Goal: Obtain resource: Download file/media

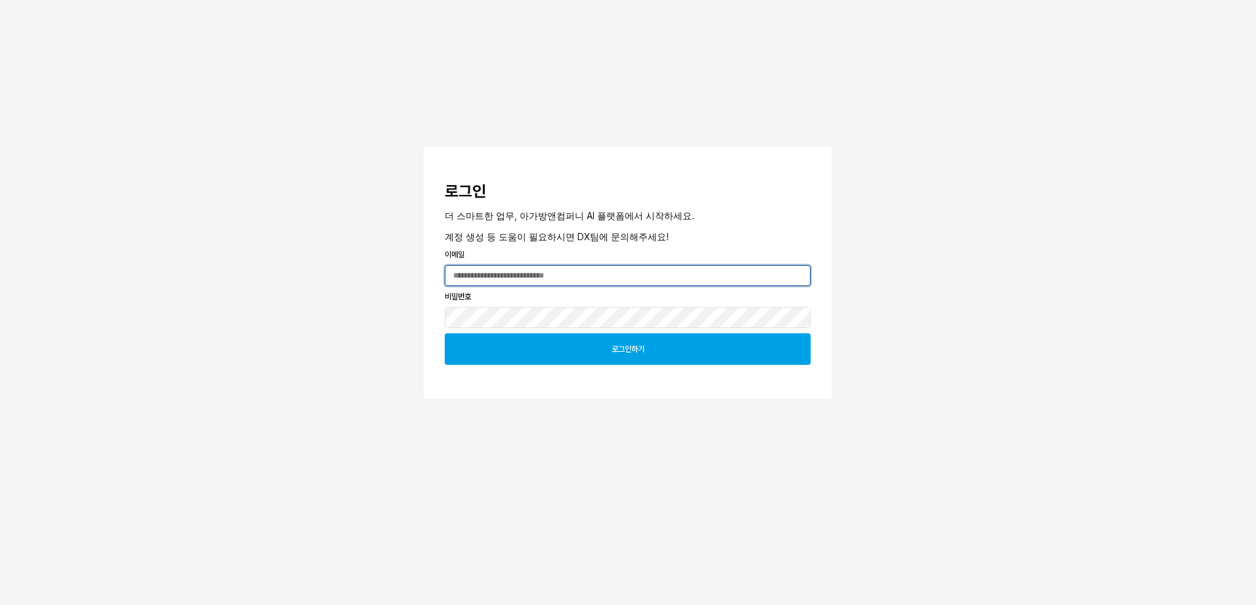
type input "**********"
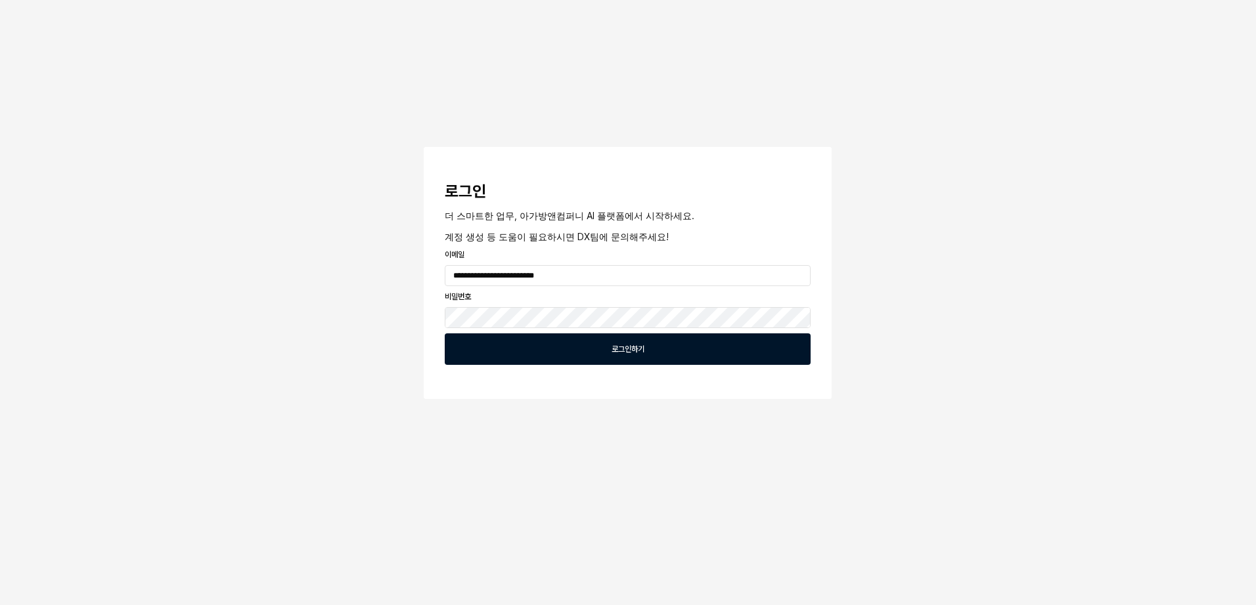
click at [604, 355] on div "로그인하기" at bounding box center [628, 349] width 354 height 30
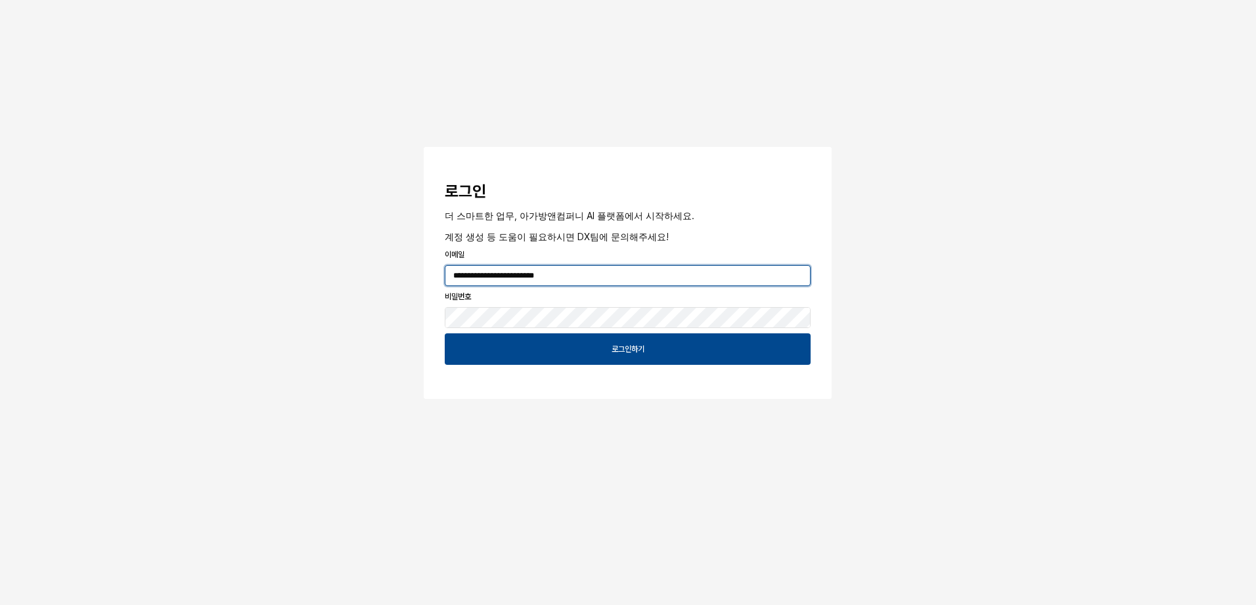
click at [644, 284] on input "**********" at bounding box center [627, 276] width 364 height 20
drag, startPoint x: 563, startPoint y: 273, endPoint x: 361, endPoint y: 264, distance: 203.1
click at [361, 264] on div "**********" at bounding box center [628, 239] width 1256 height 478
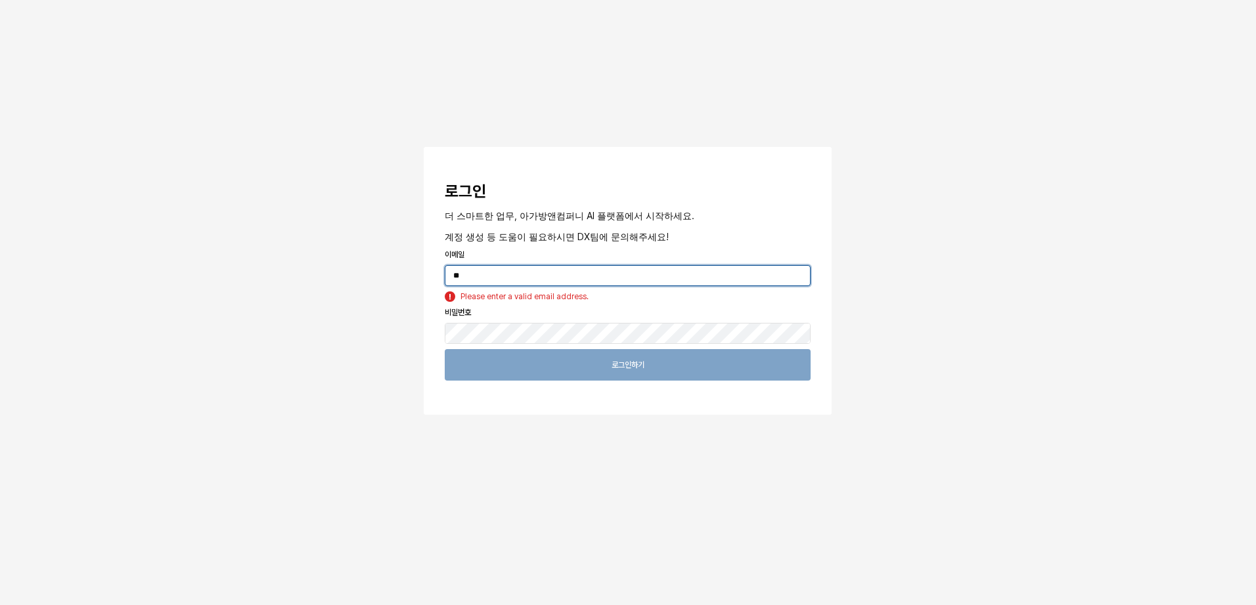
type input "**********"
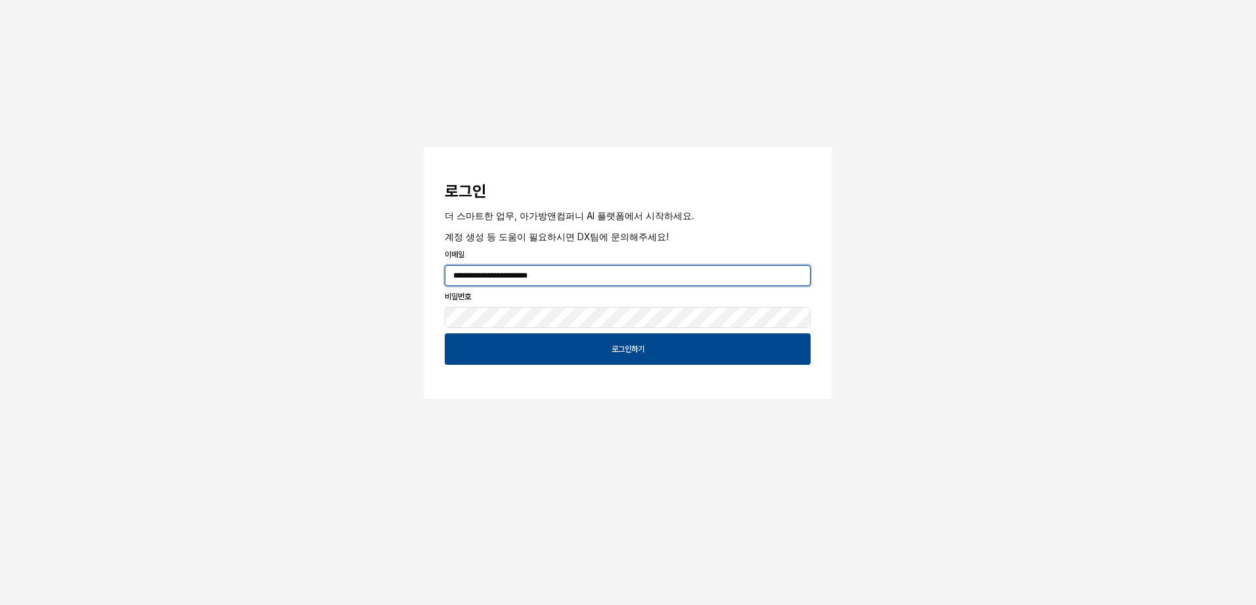
drag, startPoint x: 573, startPoint y: 269, endPoint x: 441, endPoint y: 272, distance: 132.0
click at [441, 272] on div "**********" at bounding box center [627, 276] width 376 height 26
click at [783, 299] on p "비밀번호" at bounding box center [628, 297] width 366 height 12
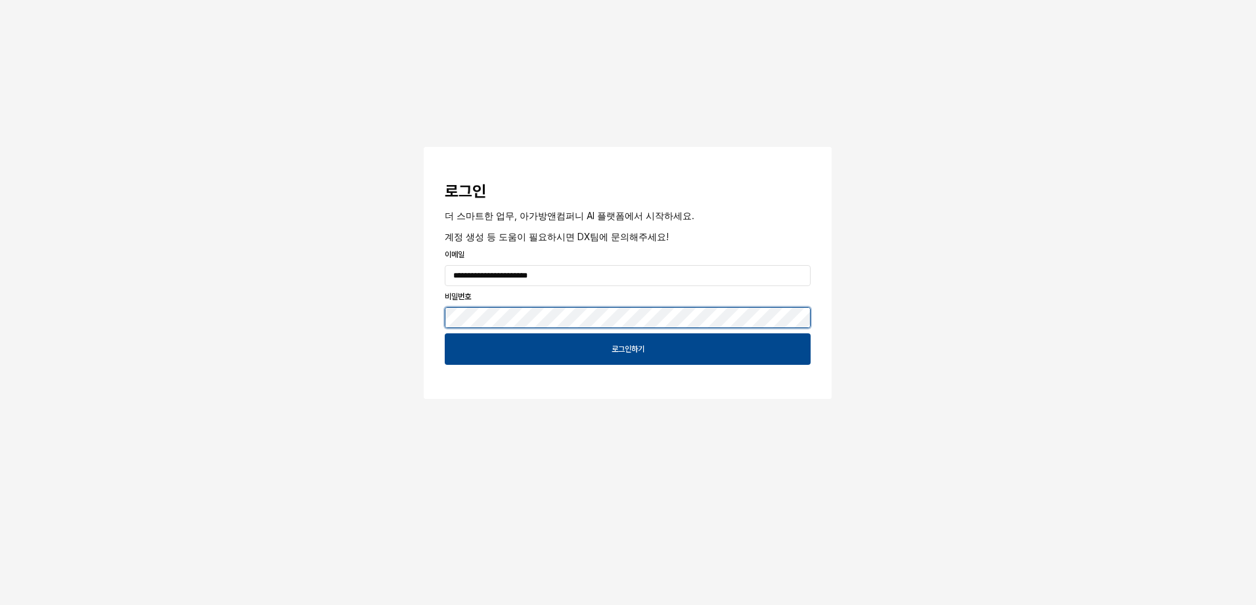
click at [359, 329] on div "**********" at bounding box center [628, 239] width 1256 height 478
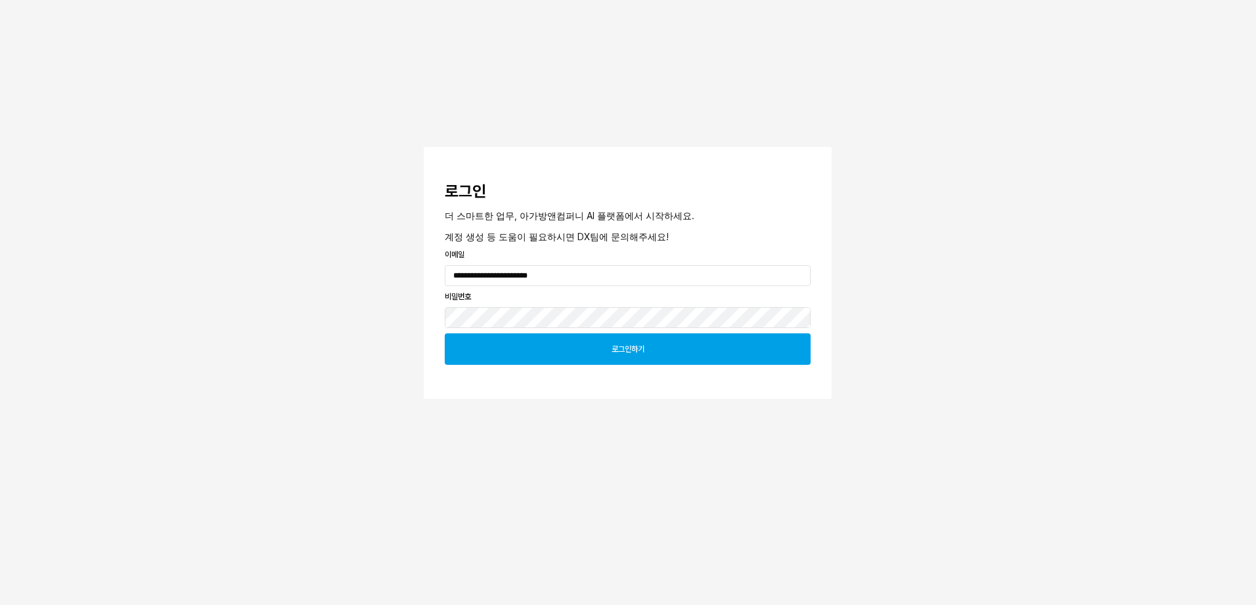
click at [705, 343] on div "로그인하기" at bounding box center [628, 349] width 354 height 30
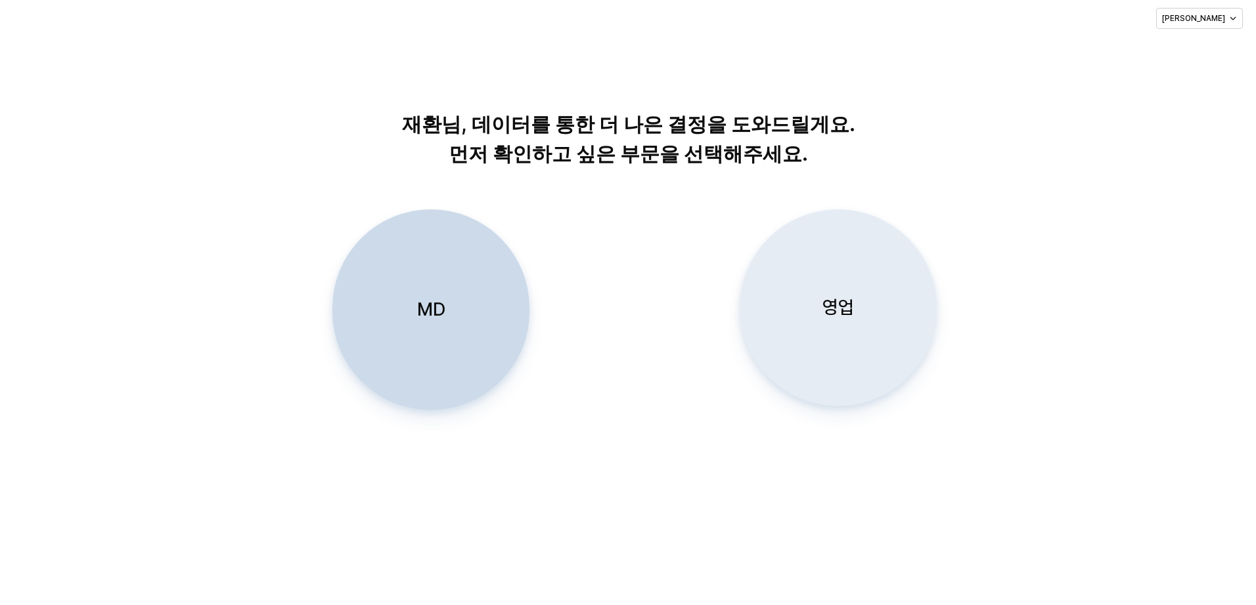
click at [849, 320] on p "영업" at bounding box center [838, 308] width 32 height 24
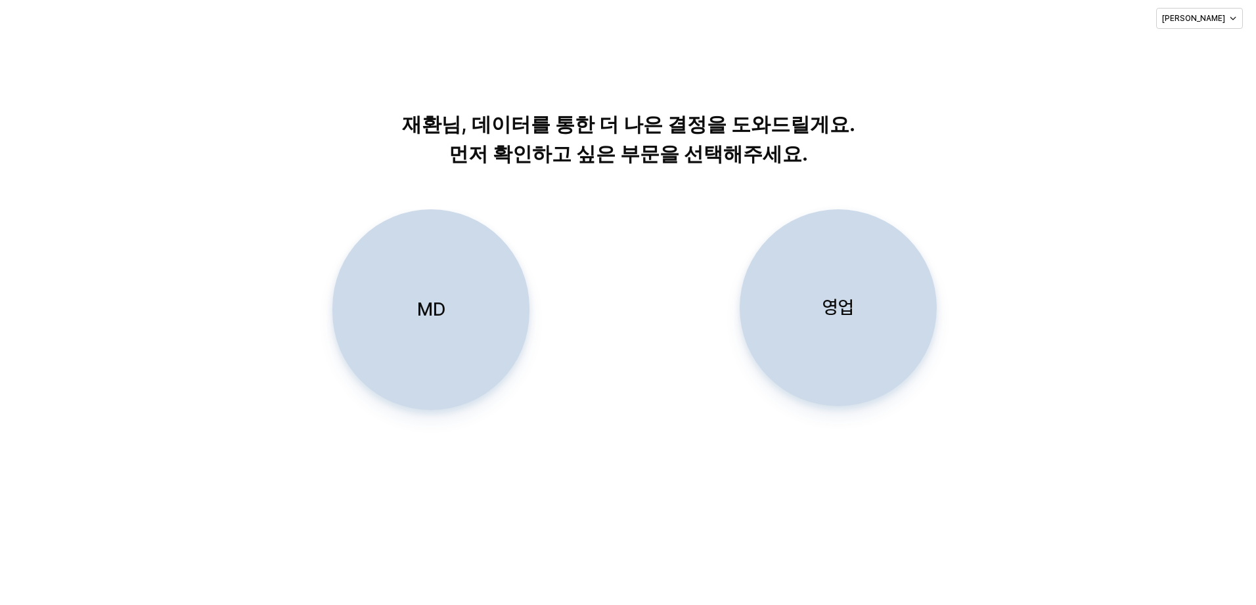
click at [845, 290] on div "영업" at bounding box center [837, 308] width 185 height 196
click at [847, 319] on p "영업" at bounding box center [838, 308] width 32 height 24
click at [846, 318] on p "영업" at bounding box center [838, 308] width 32 height 24
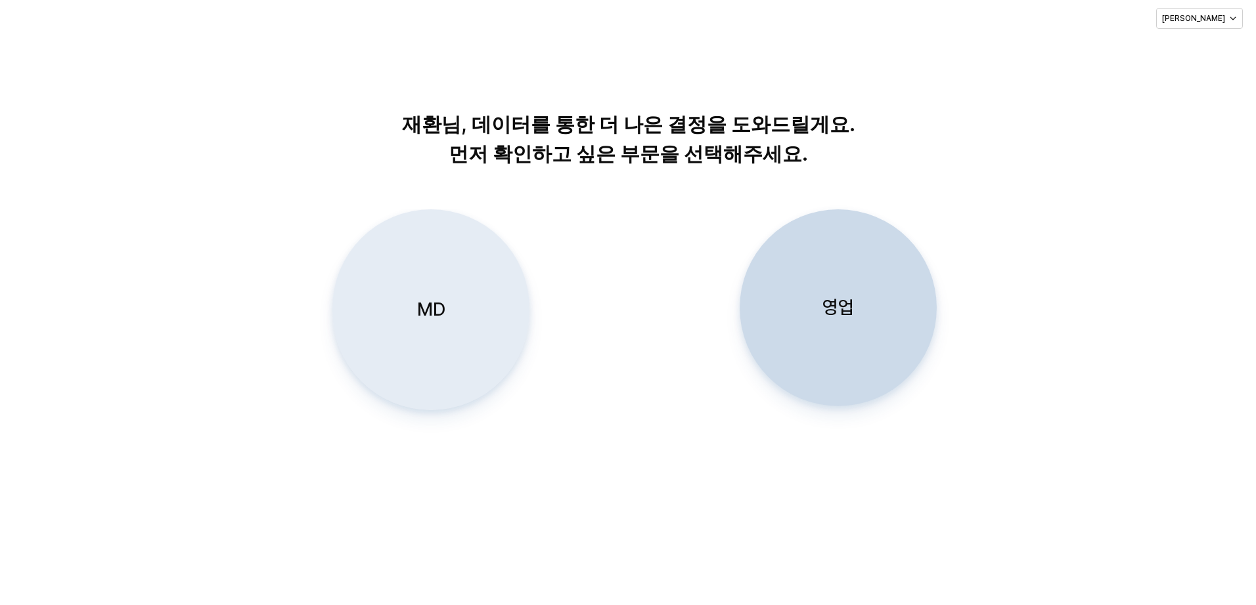
click at [451, 313] on div "MD" at bounding box center [430, 310] width 185 height 200
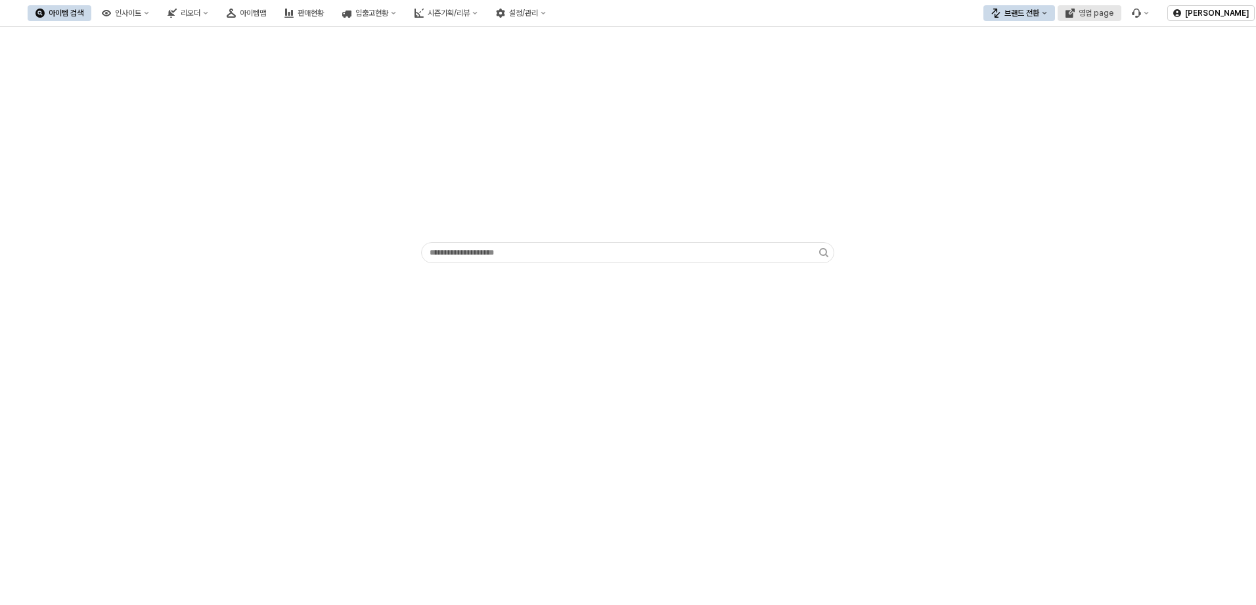
click at [1095, 16] on div "영업 page" at bounding box center [1095, 13] width 35 height 9
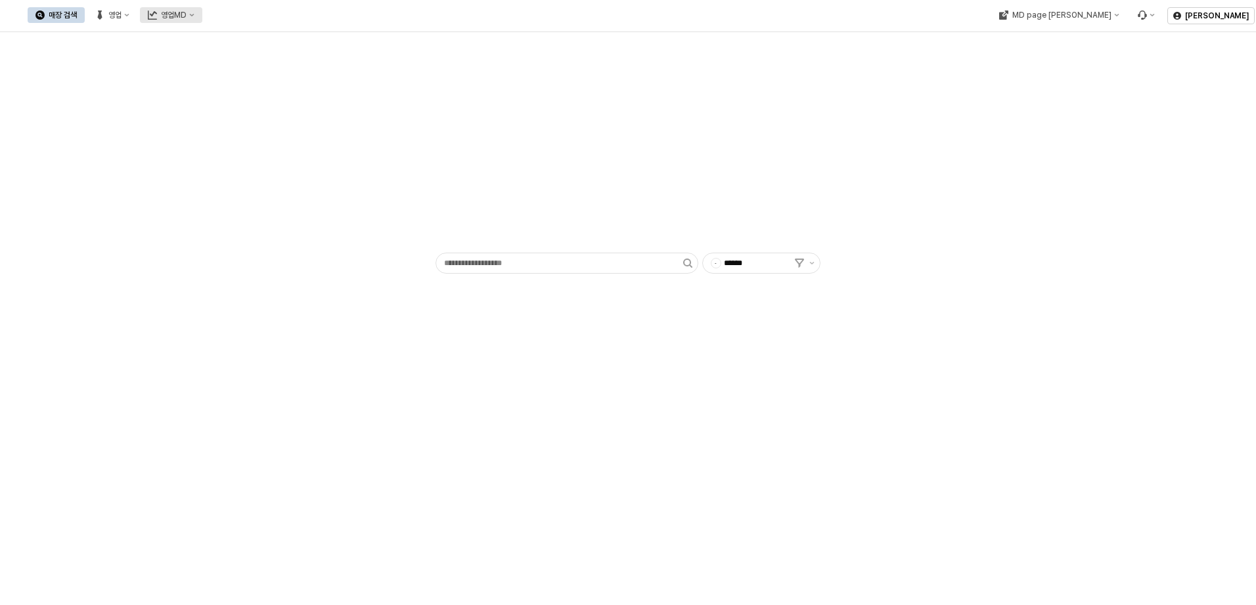
click at [202, 13] on button "영업MD" at bounding box center [171, 15] width 62 height 16
click at [307, 131] on div "이월 매출현황" at bounding box center [312, 128] width 70 height 11
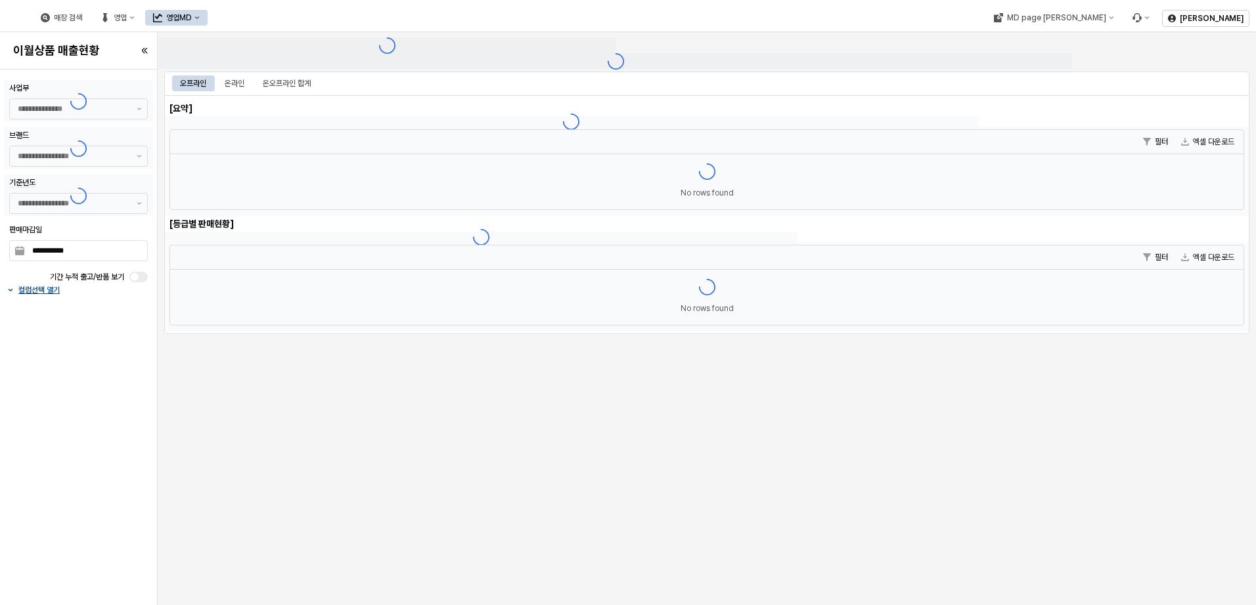
type input "******"
type input "***"
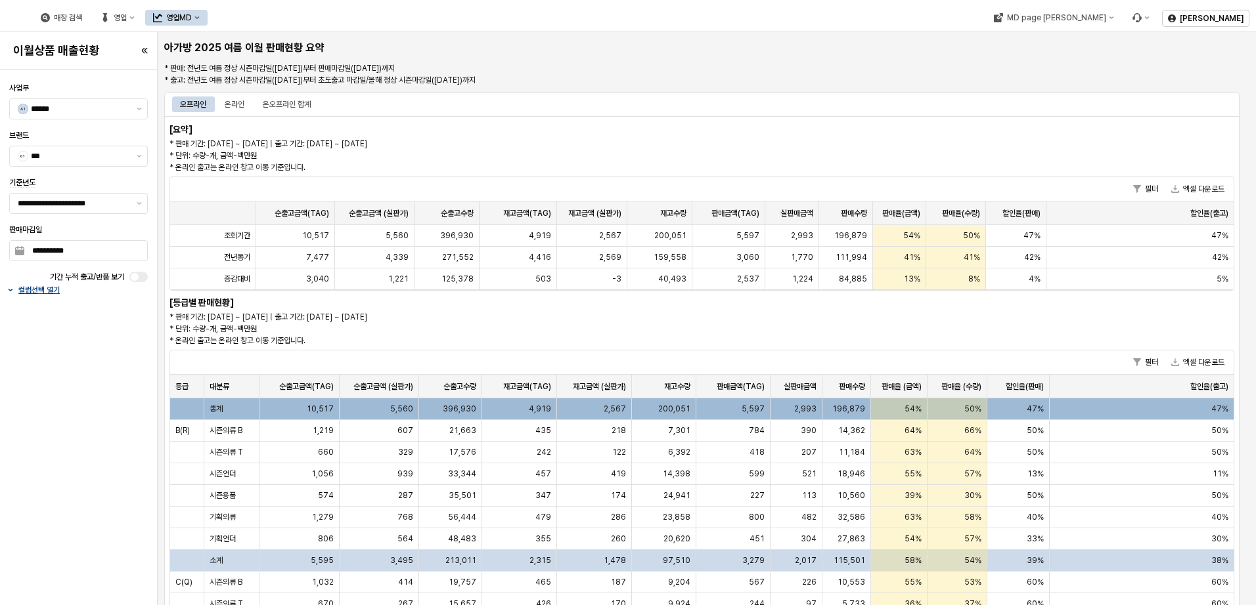
click at [39, 286] on p "컬럼선택 열기" at bounding box center [38, 290] width 41 height 11
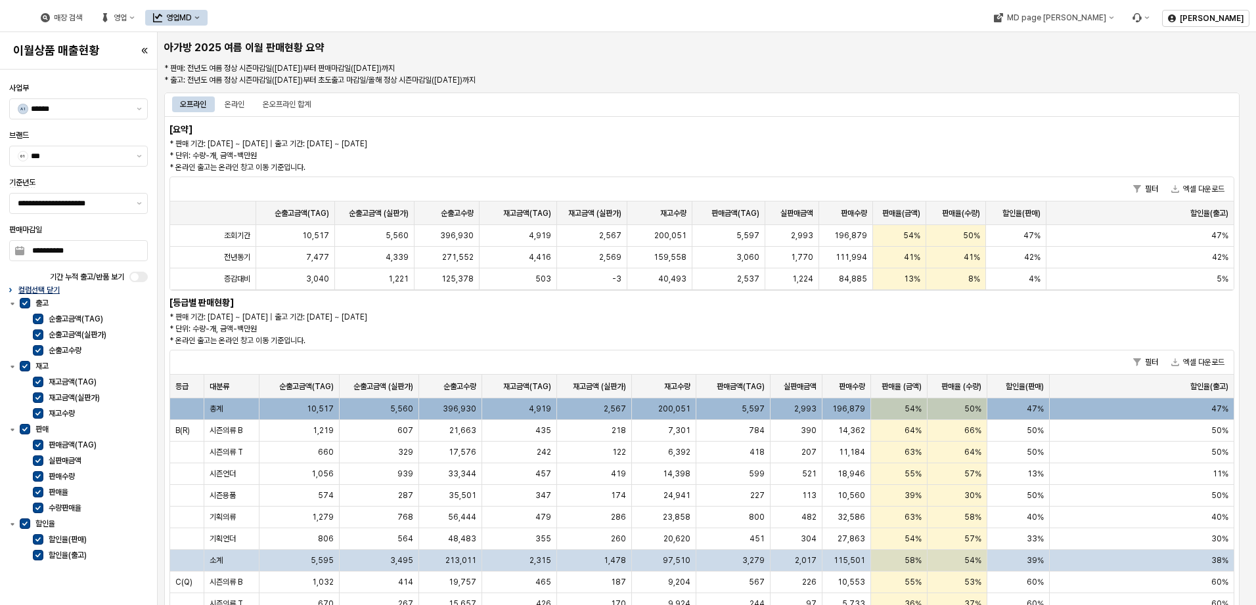
click at [39, 286] on p "컬럼선택 닫기" at bounding box center [38, 290] width 41 height 11
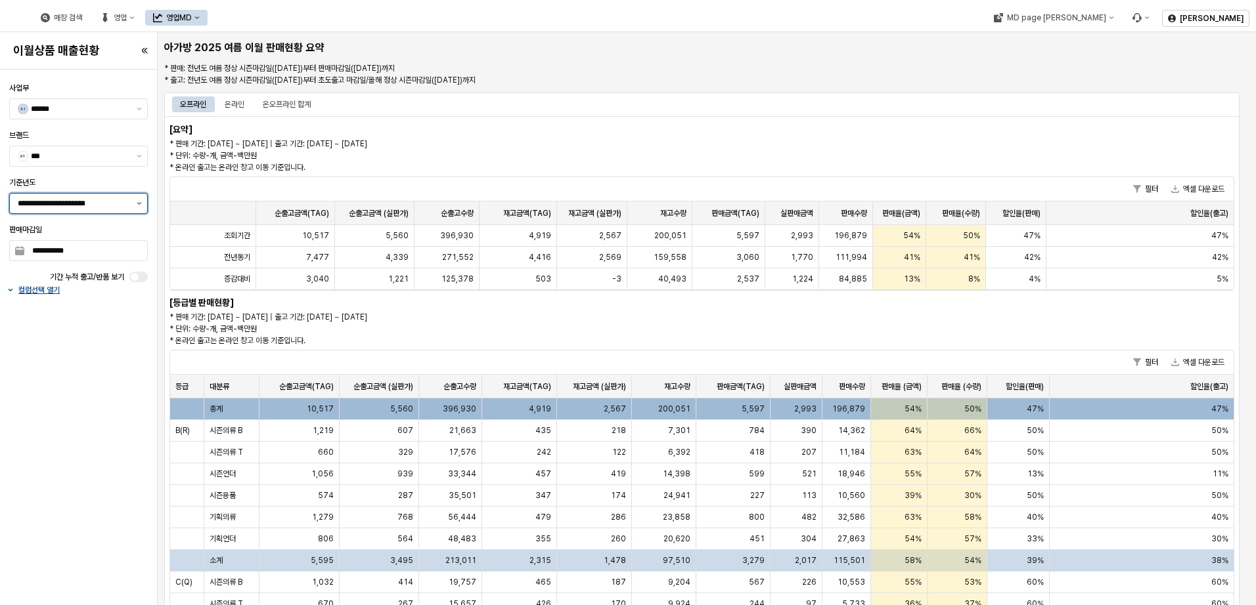
click at [140, 203] on icon "제안 사항 표시" at bounding box center [139, 203] width 5 height 3
click at [297, 151] on p "* 판매 기간: 2024-10-15 ~ 2025-08-17 | 출고 기간: 2024-10-15 ~ 2025-04-30 * 단위: 수량-개, 금…" at bounding box center [567, 155] width 796 height 35
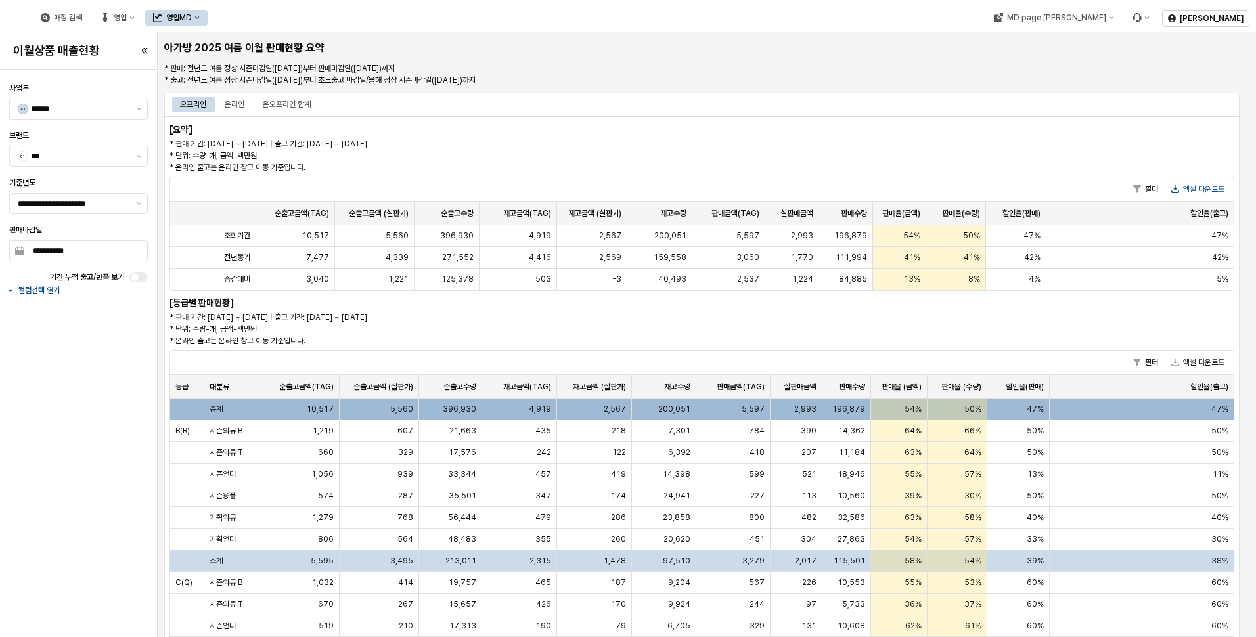
click at [1190, 190] on button "엑셀 다운로드" at bounding box center [1198, 189] width 64 height 16
click at [1200, 188] on button "엑셀 다운로드" at bounding box center [1198, 189] width 64 height 16
click at [234, 104] on div "온라인" at bounding box center [235, 105] width 20 height 16
click at [1193, 188] on button "엑셀 다운로드" at bounding box center [1198, 189] width 64 height 16
click at [298, 96] on div "오프라인 온라인 온오프라인 합계" at bounding box center [701, 104] width 1059 height 21
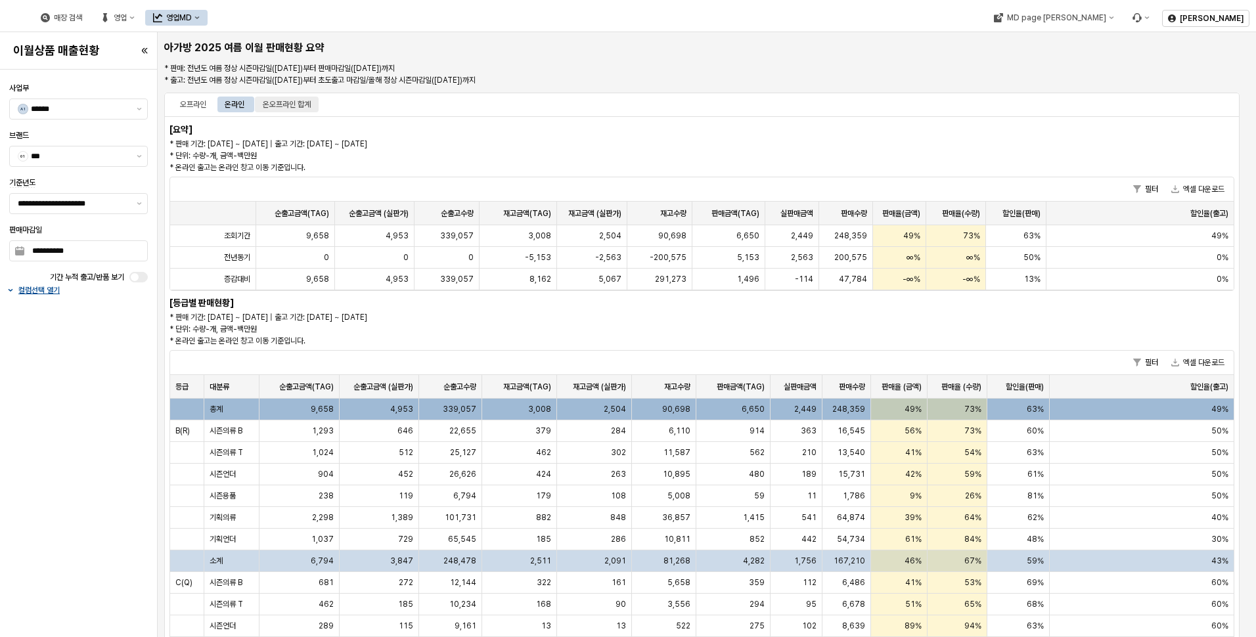
click at [300, 103] on div "온오프라인 합계" at bounding box center [287, 105] width 48 height 16
drag, startPoint x: 329, startPoint y: 246, endPoint x: 1015, endPoint y: 158, distance: 691.8
click at [1015, 158] on div "[요약] * 판매 기간: 2024-10-15 ~ 2025-08-17 | 출고 기간: 2024-10-15 ~ 2025-04-30 * 단위: 수량…" at bounding box center [701, 501] width 1075 height 770
click at [1185, 186] on button "엑셀 다운로드" at bounding box center [1198, 189] width 64 height 16
click at [136, 208] on button "제안 사항 표시" at bounding box center [139, 204] width 16 height 20
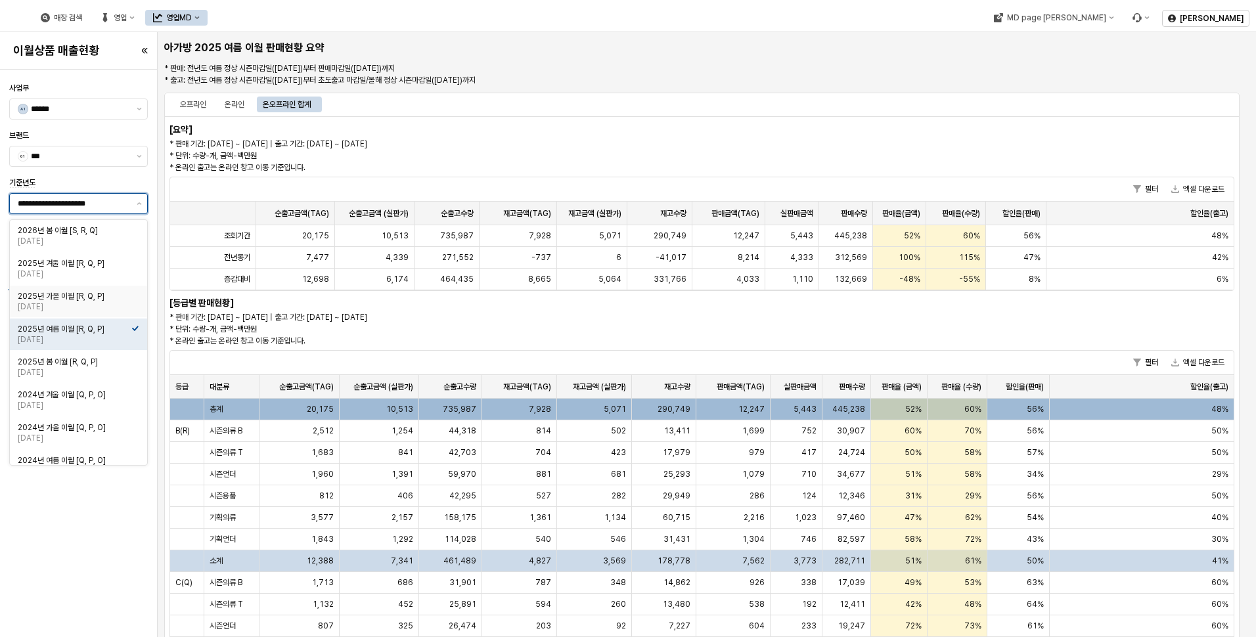
click at [111, 305] on div "2025-02-15" at bounding box center [75, 306] width 114 height 11
type input "**********"
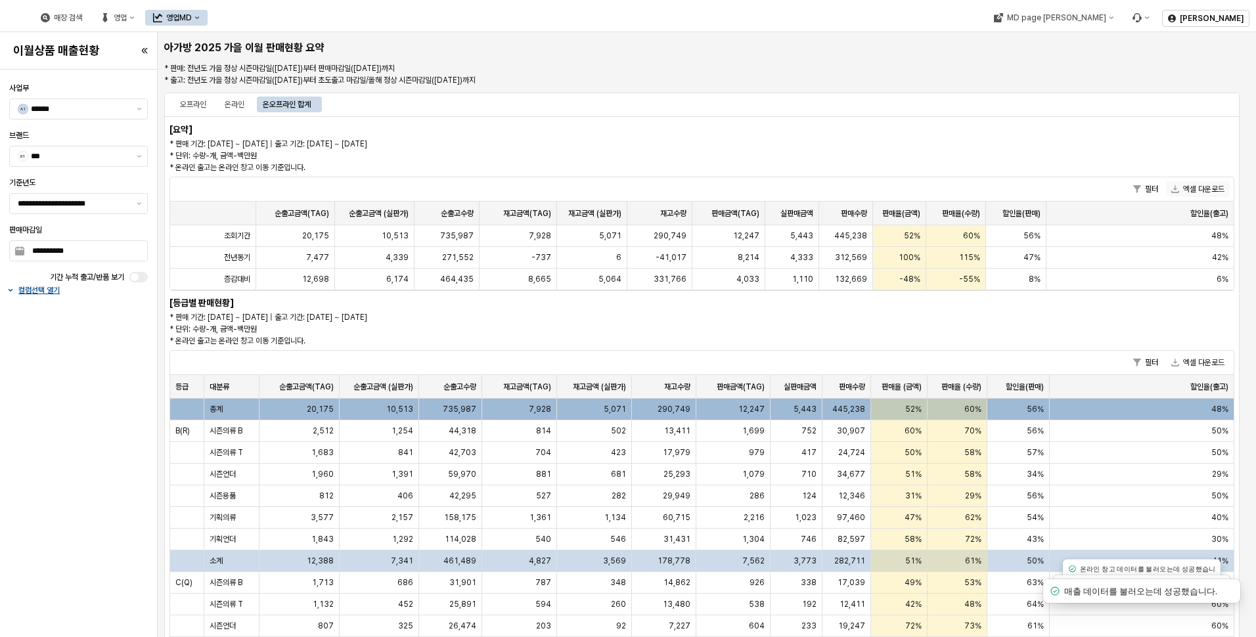
click at [1193, 190] on button "엑셀 다운로드" at bounding box center [1198, 189] width 64 height 16
click at [196, 108] on div "오프라인" at bounding box center [193, 105] width 26 height 16
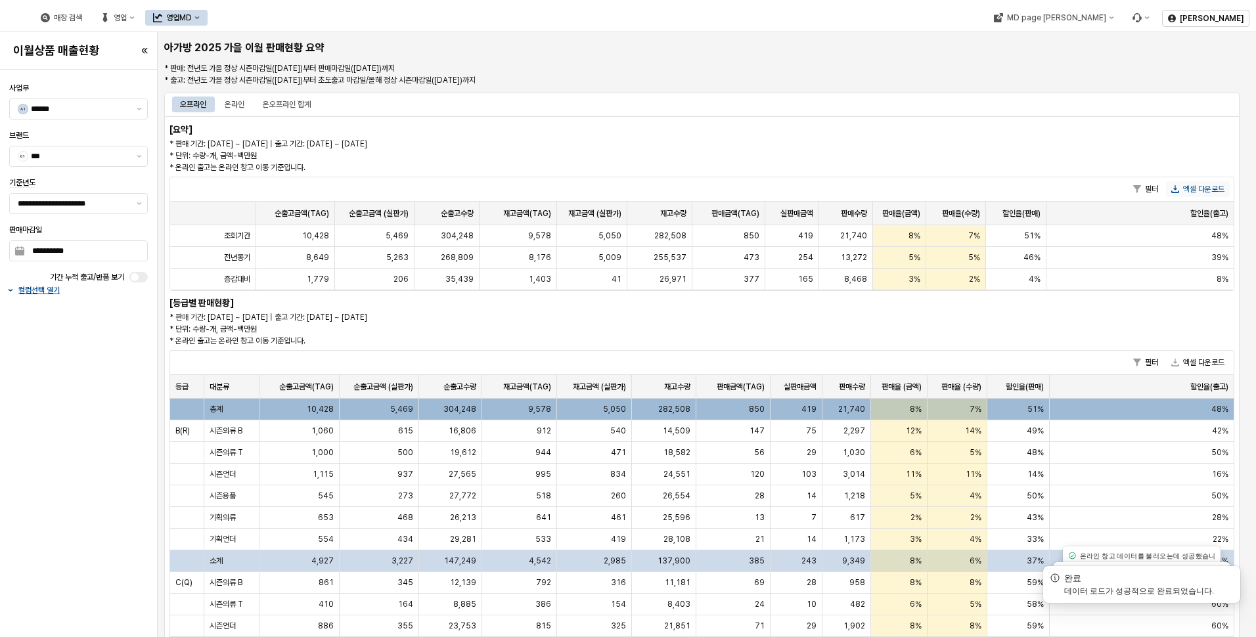
click at [1227, 185] on button "엑셀 다운로드" at bounding box center [1198, 189] width 64 height 16
click at [238, 104] on div "온라인" at bounding box center [235, 105] width 20 height 16
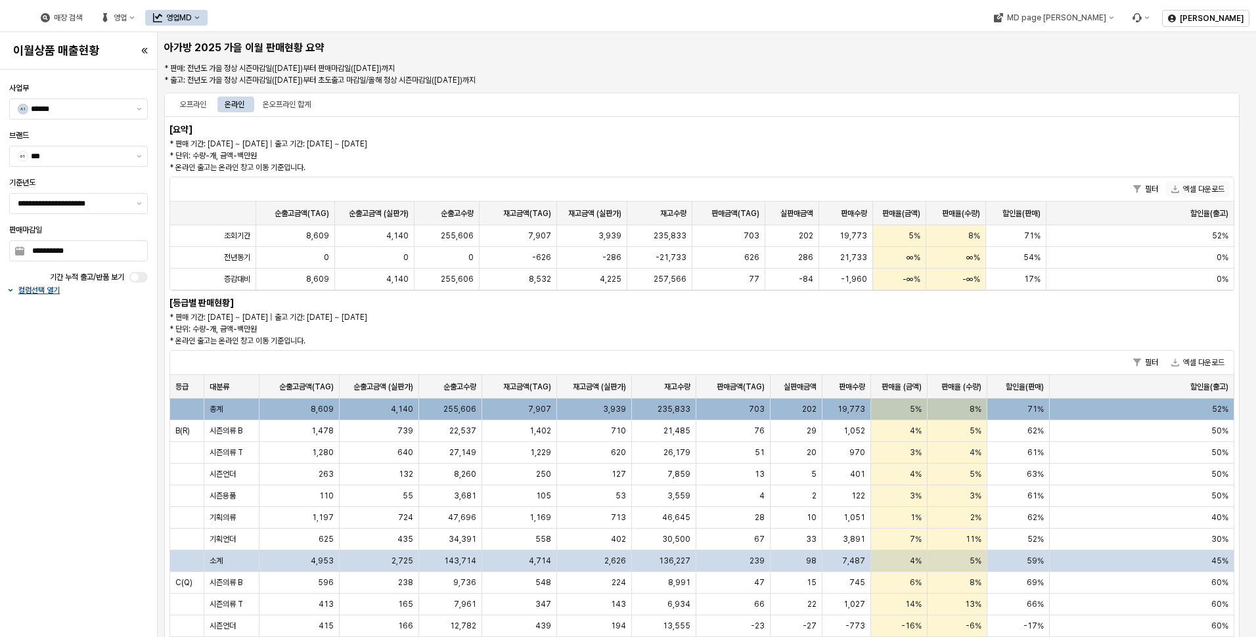
click at [1199, 184] on button "엑셀 다운로드" at bounding box center [1198, 189] width 64 height 16
click at [141, 252] on input "**********" at bounding box center [85, 251] width 123 height 20
click at [27, 369] on button "10" at bounding box center [26, 371] width 20 height 20
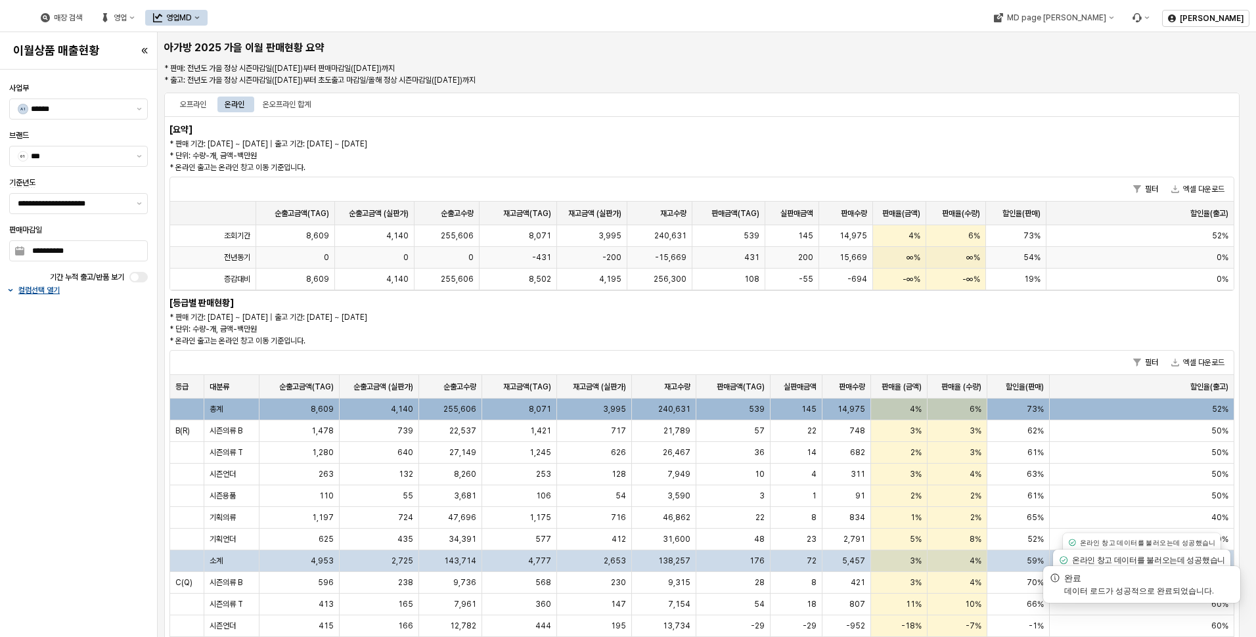
drag, startPoint x: 936, startPoint y: 255, endPoint x: 965, endPoint y: 250, distance: 30.0
click at [1195, 188] on button "엑셀 다운로드" at bounding box center [1198, 189] width 64 height 16
click at [187, 105] on div "오프라인" at bounding box center [193, 105] width 26 height 16
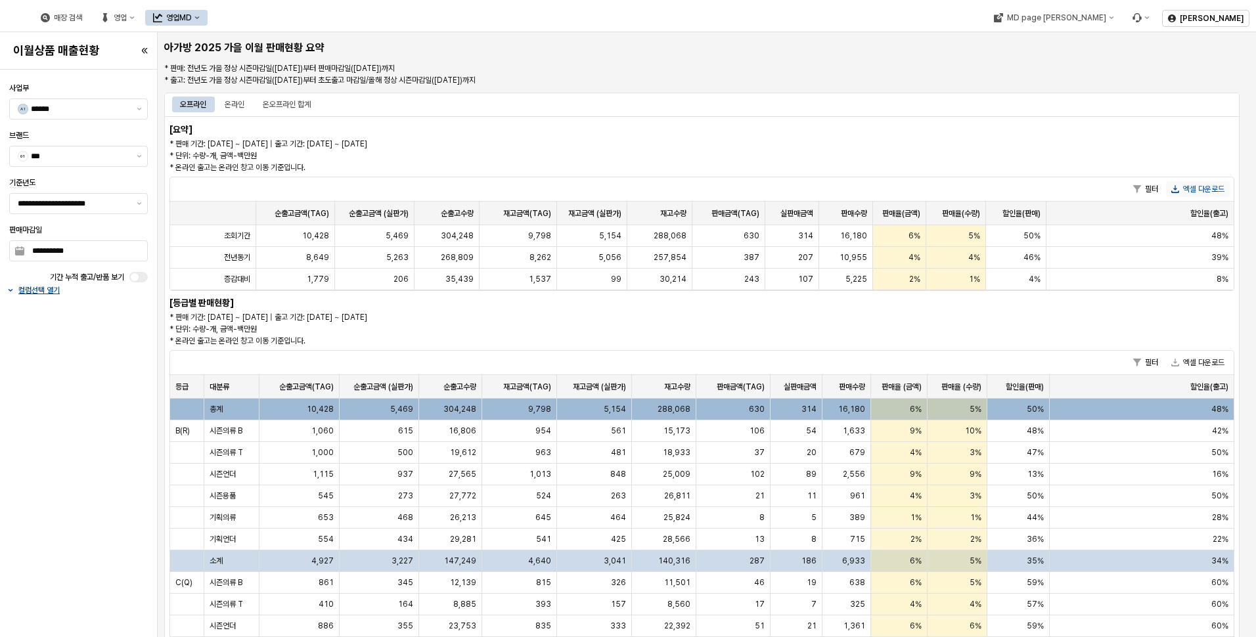
click at [1195, 187] on button "엑셀 다운로드" at bounding box center [1198, 189] width 64 height 16
click at [287, 104] on div "온오프라인 합계" at bounding box center [287, 105] width 48 height 16
click at [1200, 190] on button "엑셀 다운로드" at bounding box center [1198, 189] width 64 height 16
click at [135, 249] on input "**********" at bounding box center [85, 251] width 123 height 20
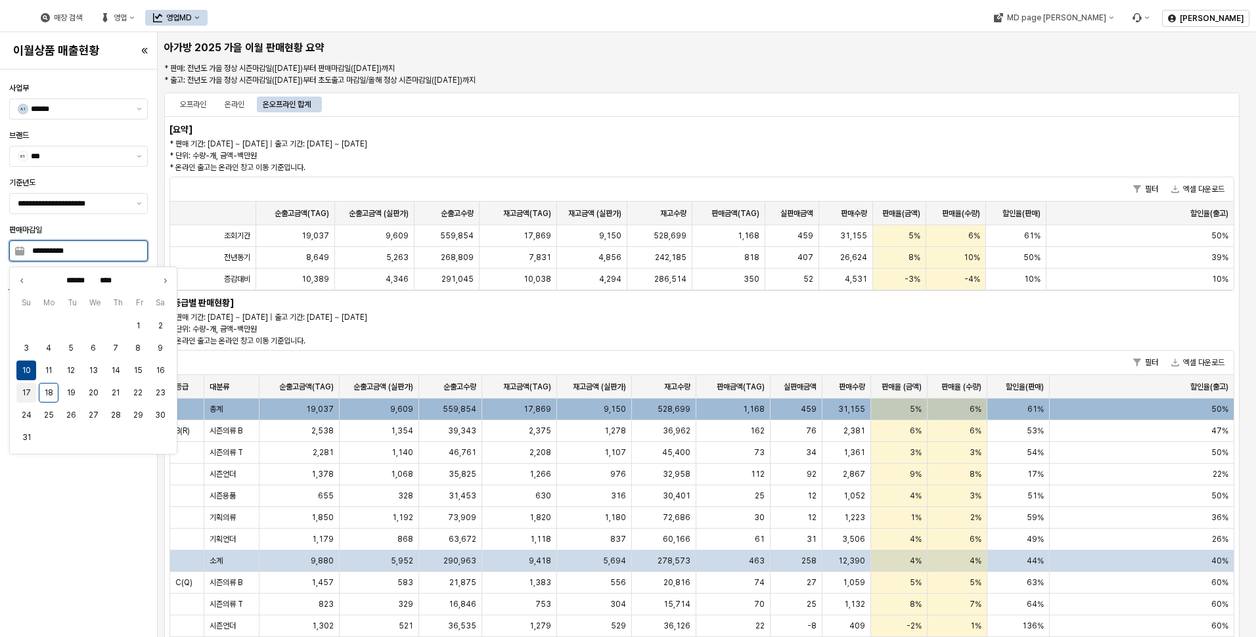
click at [25, 393] on button "17" at bounding box center [26, 393] width 20 height 20
type input "**********"
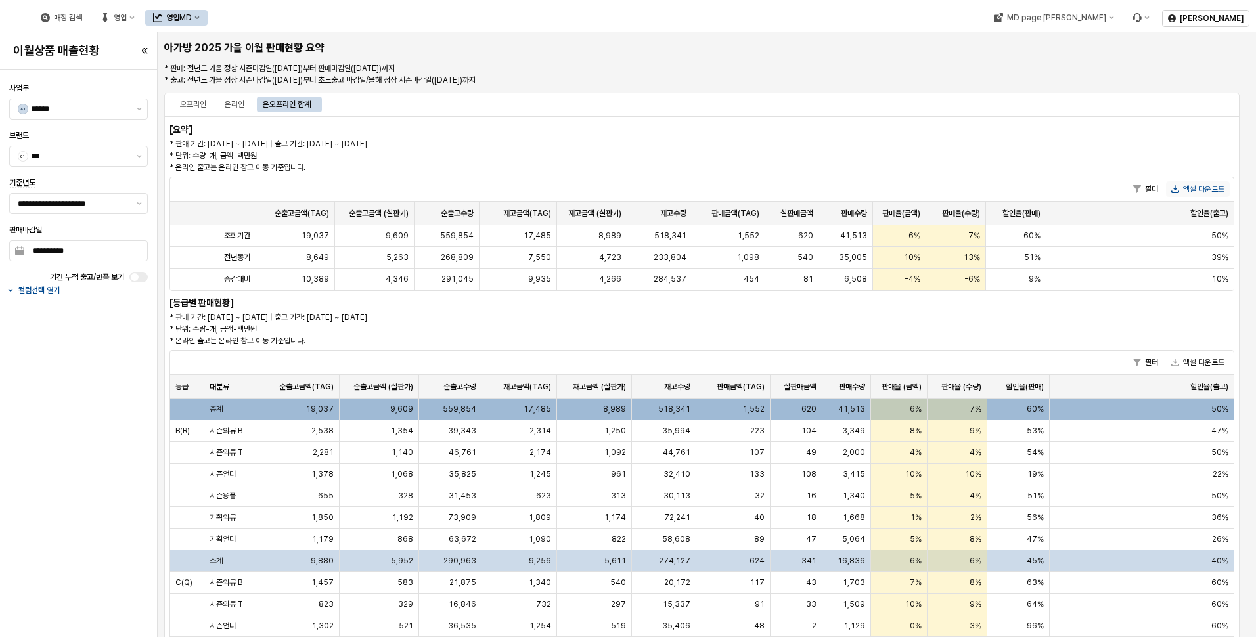
click at [1216, 188] on button "엑셀 다운로드" at bounding box center [1198, 189] width 64 height 16
click at [141, 211] on button "제안 사항 표시" at bounding box center [139, 204] width 16 height 20
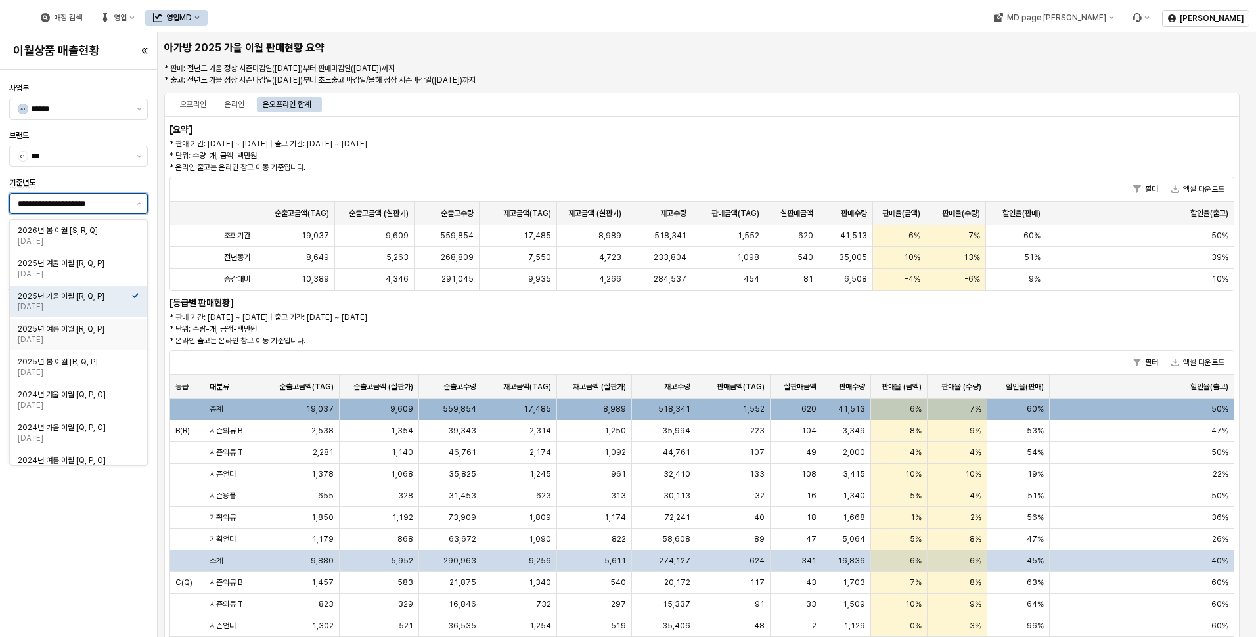
click at [86, 327] on div "2025년 여름 이월 [R, Q, P]" at bounding box center [75, 329] width 114 height 11
type input "**********"
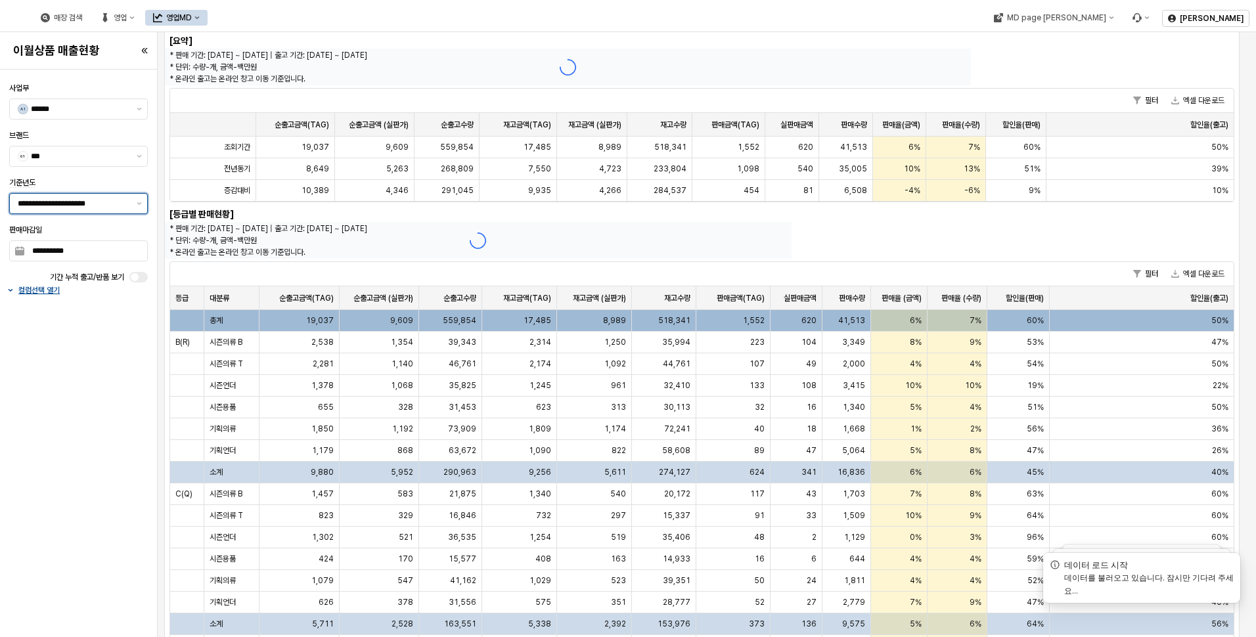
scroll to position [131, 0]
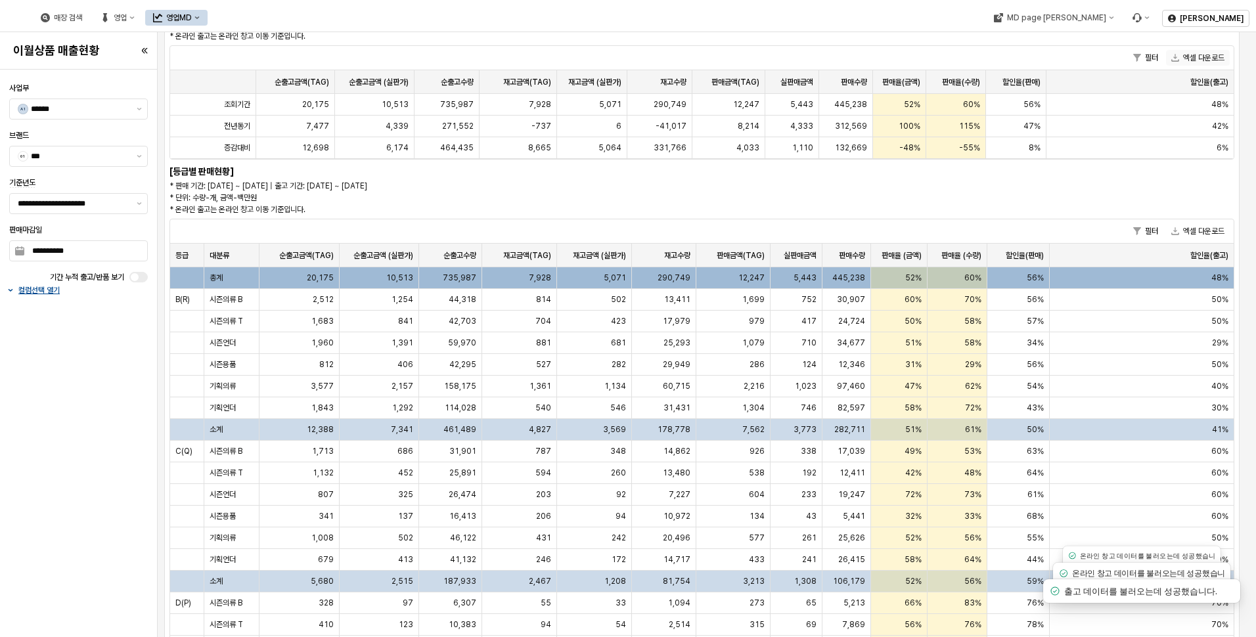
click at [1194, 63] on button "엑셀 다운로드" at bounding box center [1198, 58] width 64 height 16
click at [278, 59] on div "필터 엑셀 다운로드" at bounding box center [701, 58] width 1063 height 24
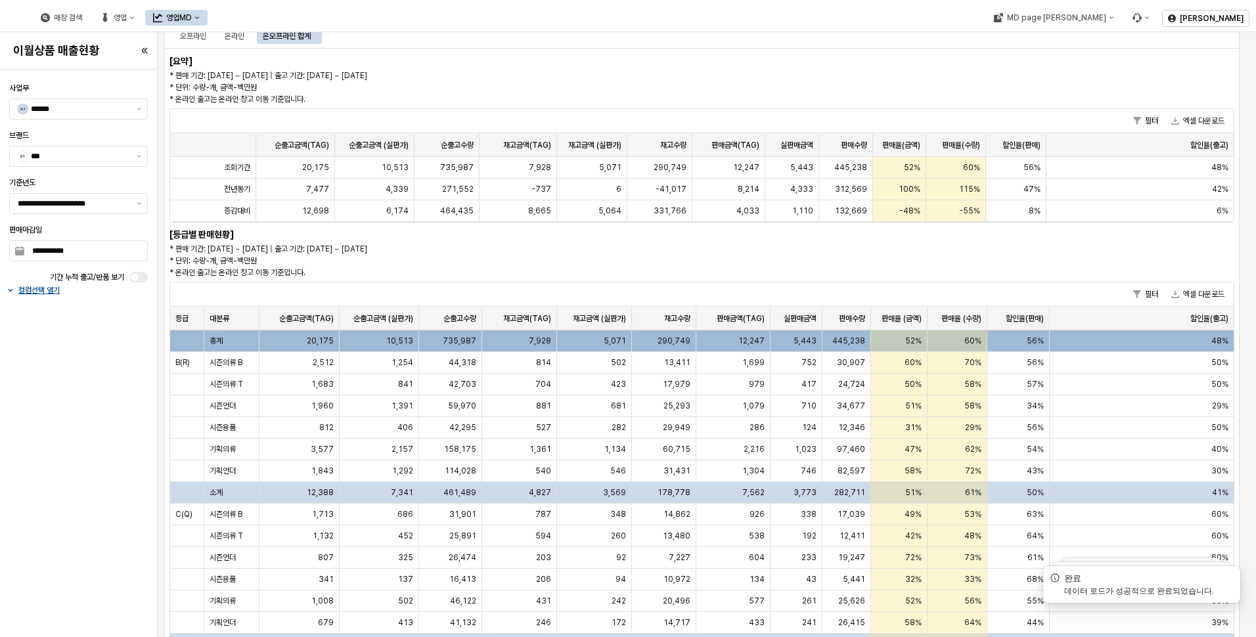
scroll to position [0, 0]
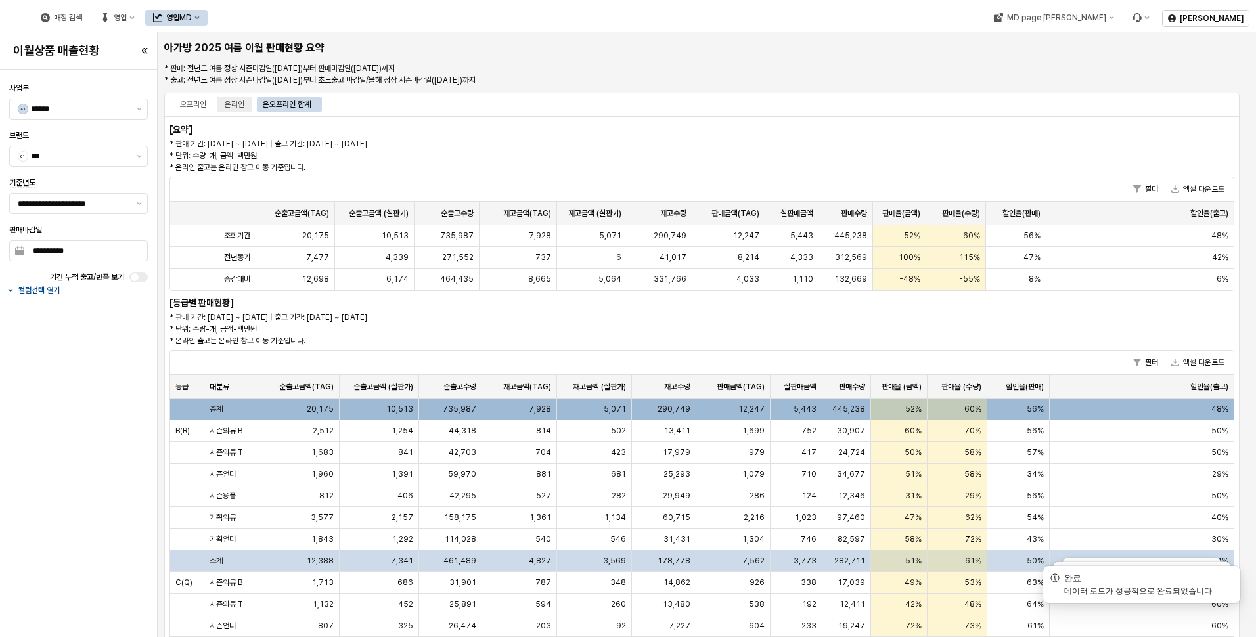
click at [244, 100] on div "온라인" at bounding box center [235, 105] width 20 height 16
click at [1184, 186] on button "엑셀 다운로드" at bounding box center [1198, 189] width 64 height 16
click at [816, 150] on p "* 판매 기간: 2024-10-15 ~ 2025-08-17 | 출고 기간: 2024-10-15 ~ 2025-04-30 * 단위: 수량-개, 금…" at bounding box center [567, 155] width 796 height 35
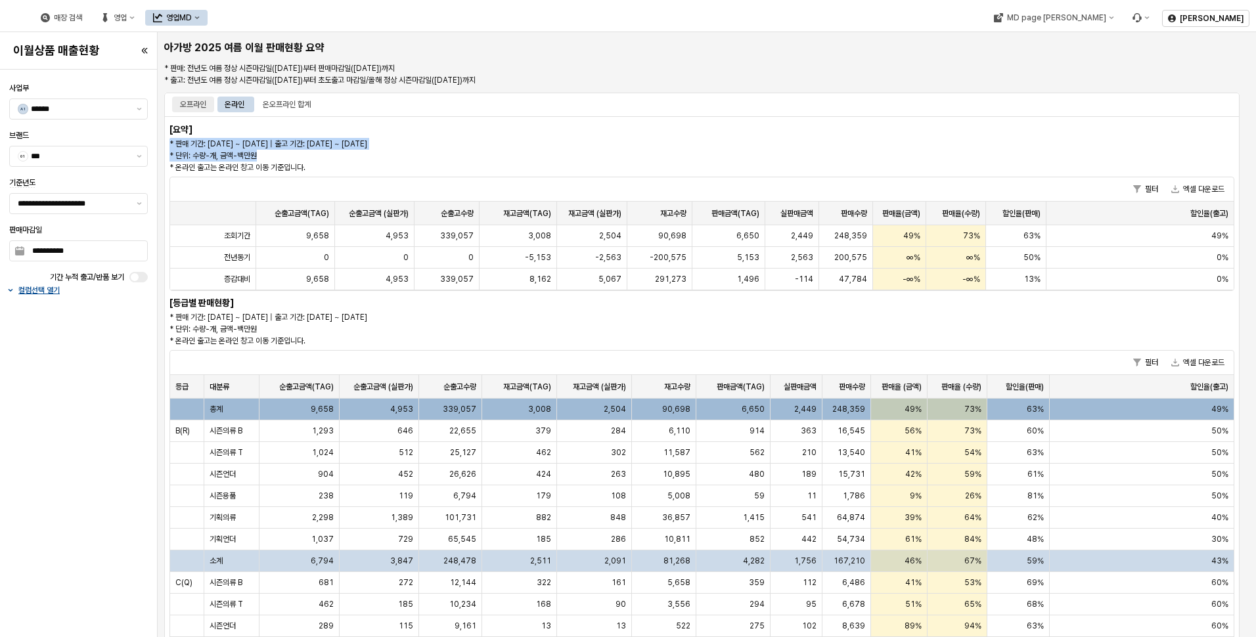
click at [196, 102] on div "오프라인" at bounding box center [193, 105] width 26 height 16
click at [1181, 185] on button "엑셀 다운로드" at bounding box center [1198, 189] width 64 height 16
click at [188, 102] on div "오프라인" at bounding box center [193, 105] width 26 height 16
click at [1190, 189] on button "엑셀 다운로드" at bounding box center [1198, 189] width 64 height 16
click at [563, 146] on p "* 판매 기간: 2024-10-15 ~ 2025-08-17 | 출고 기간: 2024-10-15 ~ 2025-04-30 * 단위: 수량-개, 금…" at bounding box center [567, 155] width 796 height 35
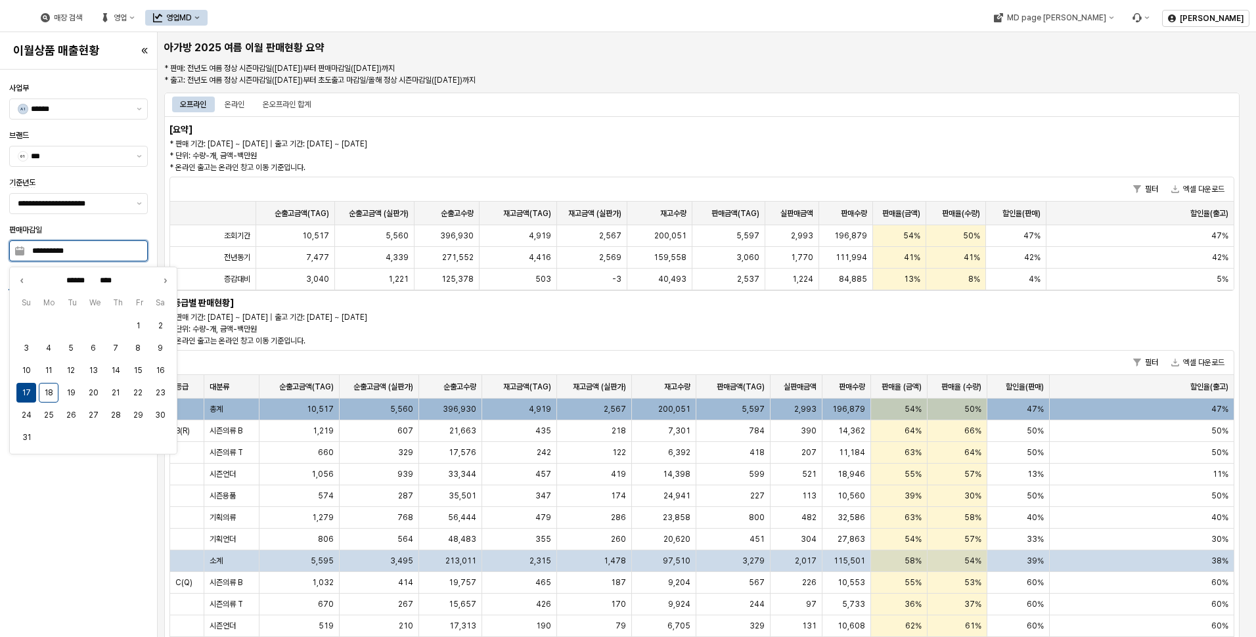
click at [132, 253] on input "**********" at bounding box center [85, 251] width 123 height 20
click at [30, 369] on button "10" at bounding box center [26, 371] width 20 height 20
type input "**********"
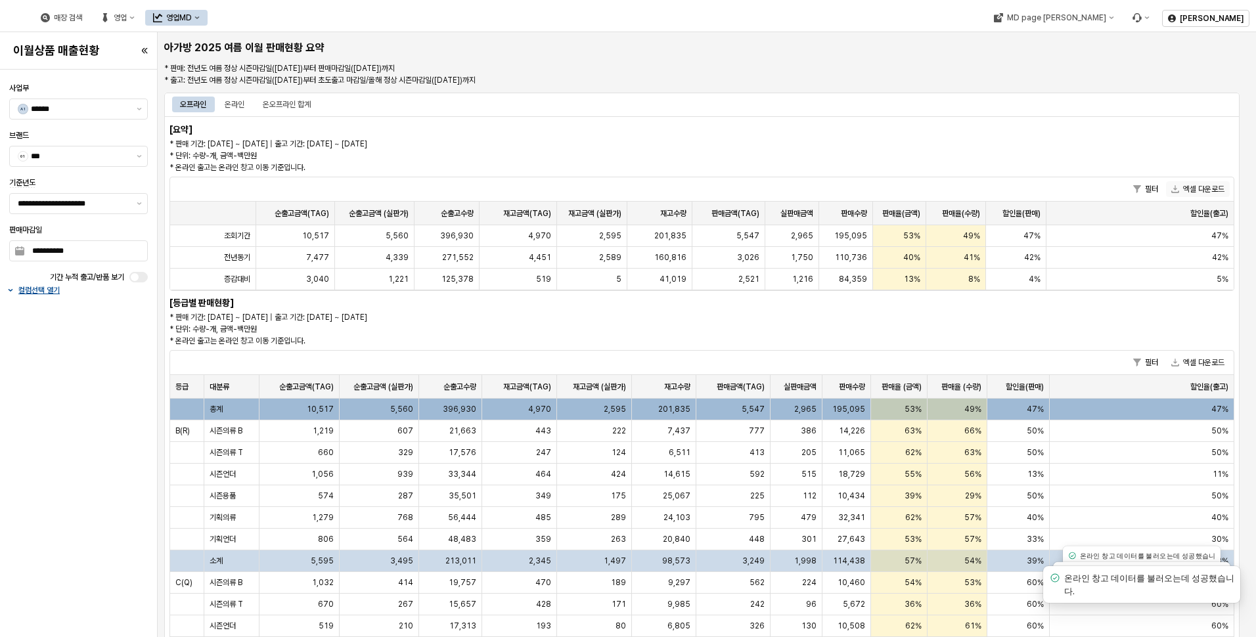
click at [1204, 190] on button "엑셀 다운로드" at bounding box center [1198, 189] width 64 height 16
click at [235, 106] on div "온라인" at bounding box center [235, 105] width 20 height 16
click at [1193, 183] on button "엑셀 다운로드" at bounding box center [1198, 189] width 64 height 16
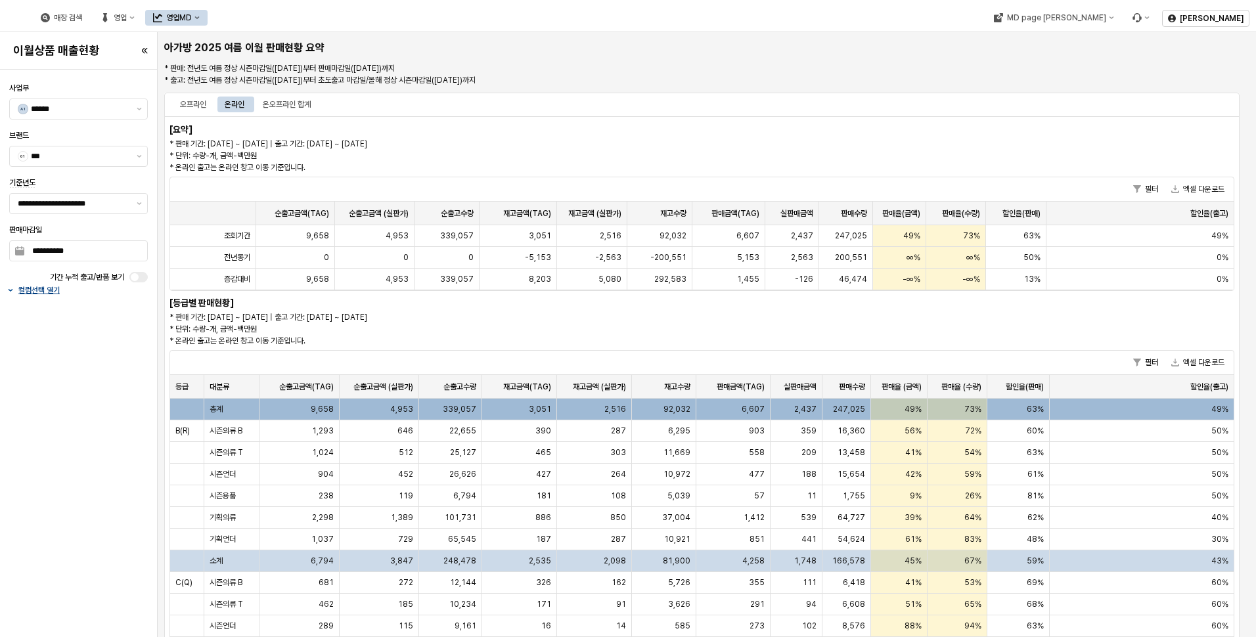
click at [55, 291] on p "컬럼선택 열기" at bounding box center [38, 290] width 41 height 11
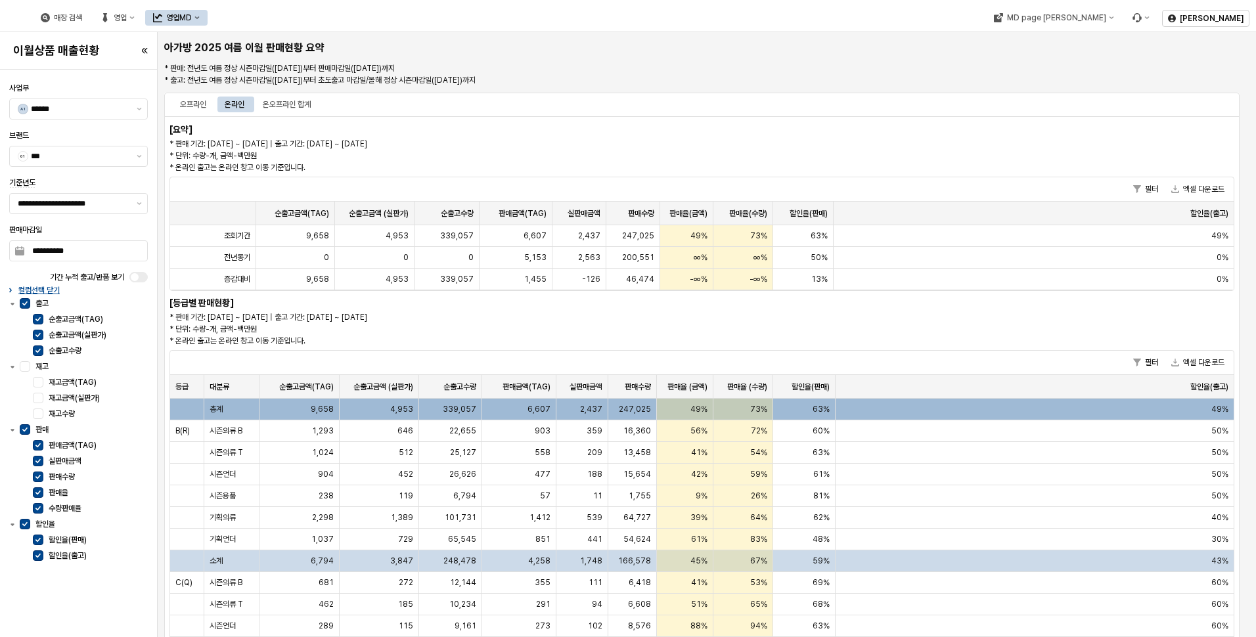
click at [19, 364] on div "재고" at bounding box center [78, 367] width 139 height 16
click at [302, 106] on div "온오프라인 합계" at bounding box center [287, 105] width 48 height 16
click at [297, 104] on div "온오프라인 합계" at bounding box center [287, 105] width 48 height 16
click at [234, 106] on div "온라인" at bounding box center [235, 105] width 20 height 16
click at [284, 104] on div "온오프라인 합계" at bounding box center [287, 105] width 48 height 16
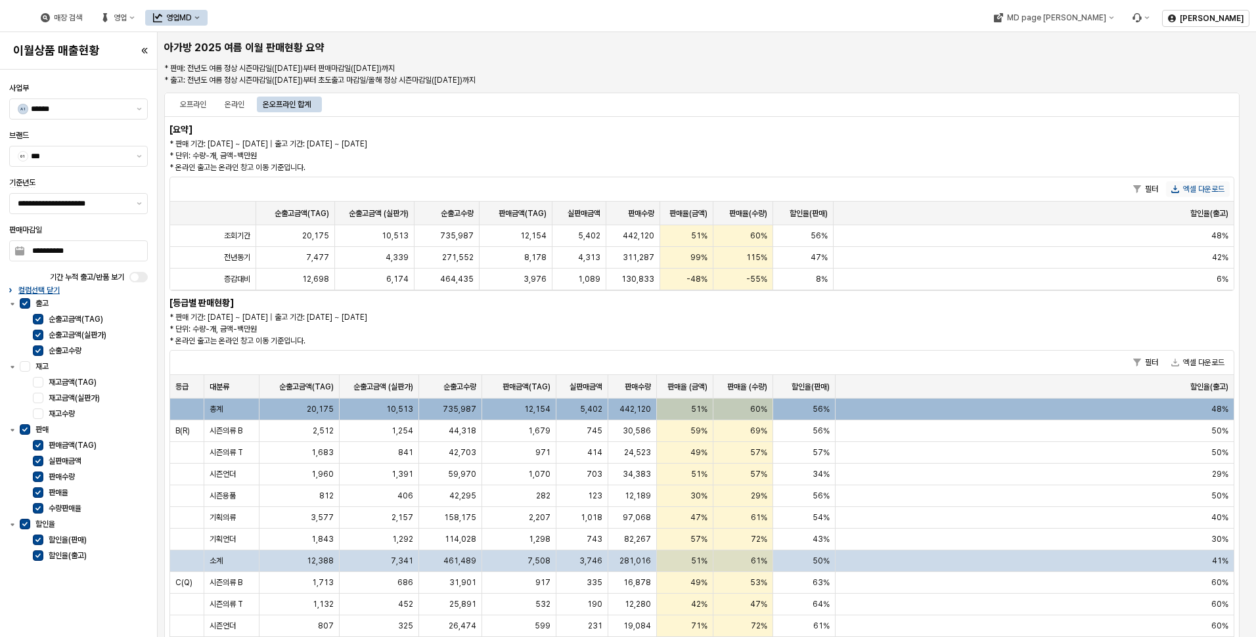
click at [1210, 191] on button "엑셀 다운로드" at bounding box center [1198, 189] width 64 height 16
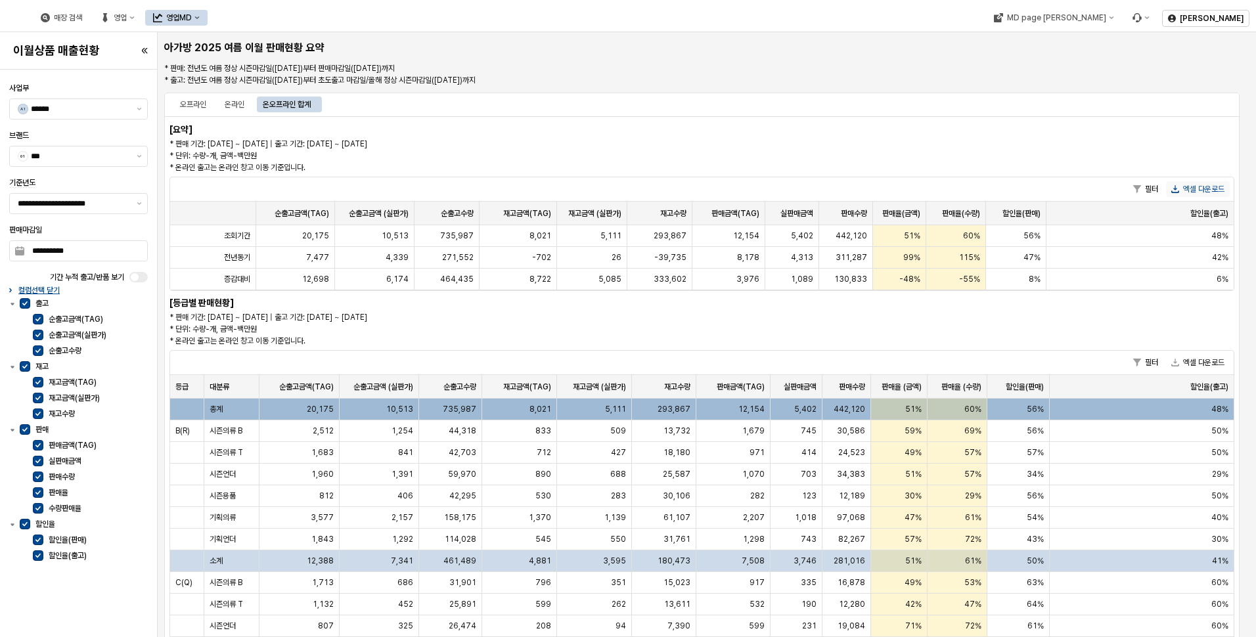
click at [1197, 186] on button "엑셀 다운로드" at bounding box center [1198, 189] width 64 height 16
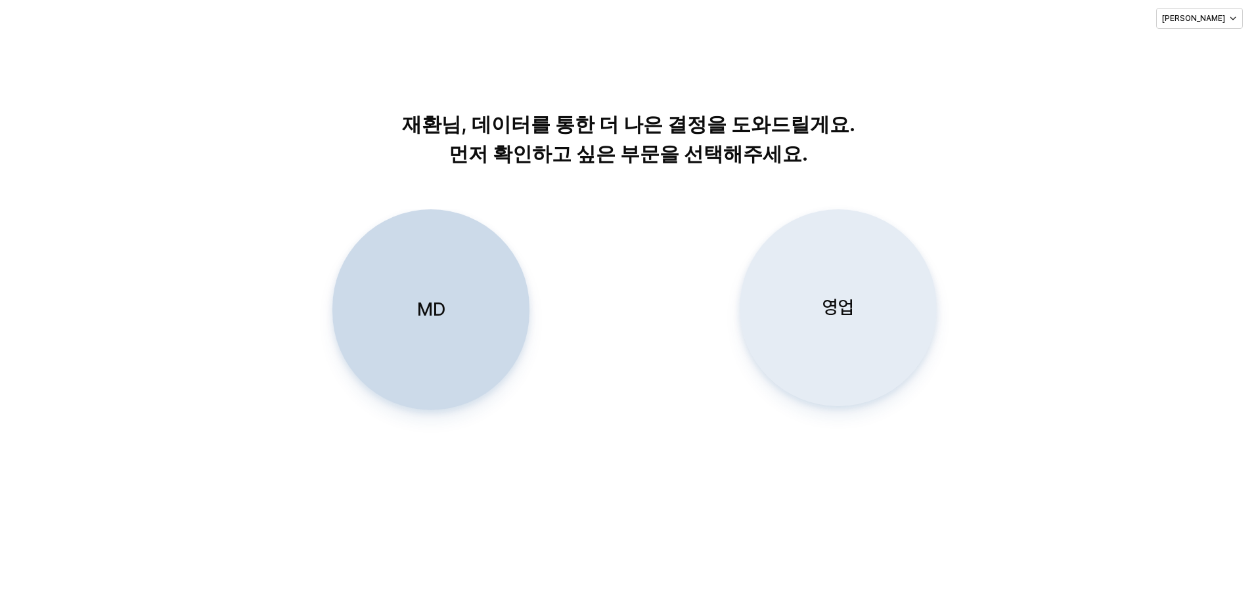
click at [897, 321] on div "영업" at bounding box center [837, 308] width 185 height 196
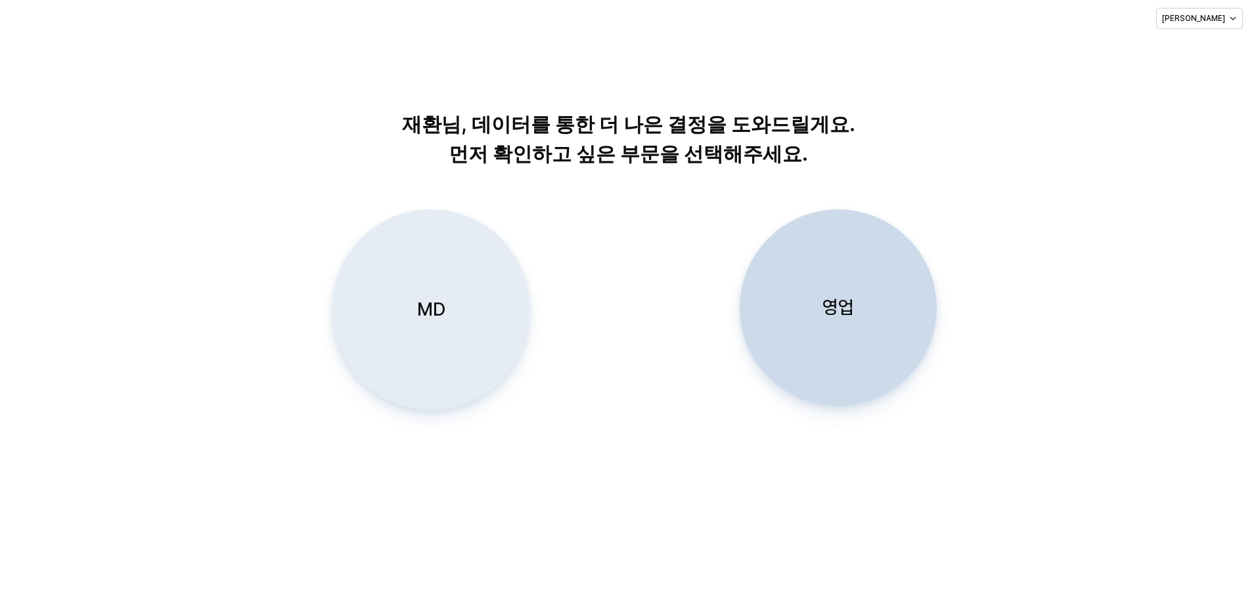
click at [517, 316] on div "MD" at bounding box center [430, 310] width 185 height 200
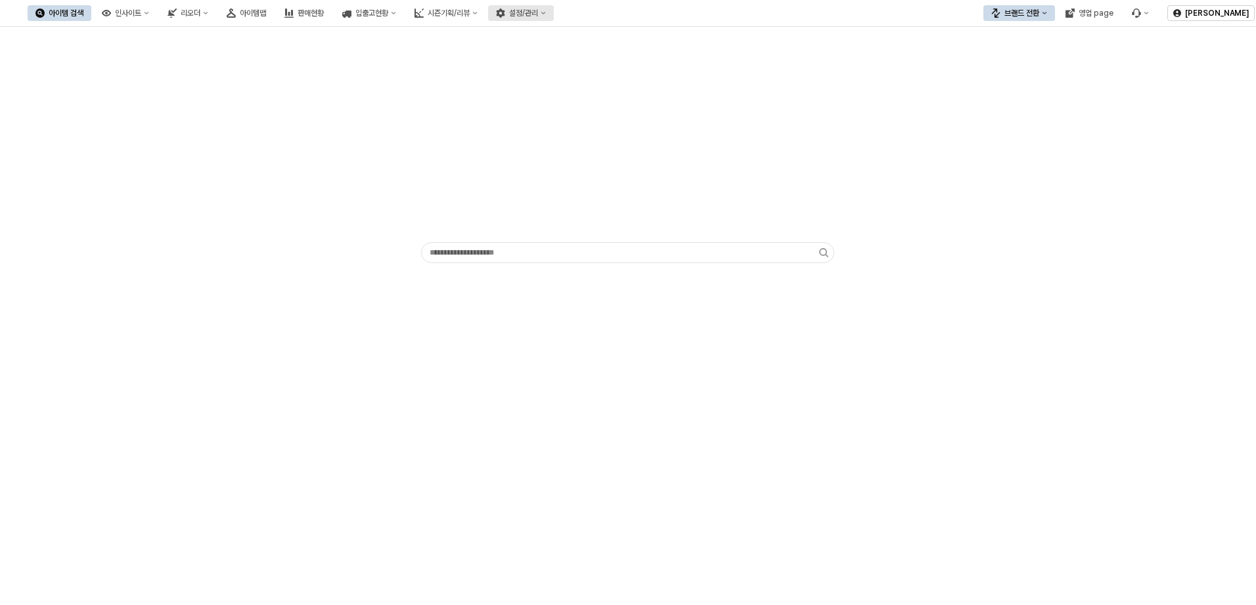
click at [538, 17] on div "설정/관리" at bounding box center [523, 13] width 29 height 9
click at [470, 14] on div "시즌기획/리뷰" at bounding box center [449, 13] width 42 height 9
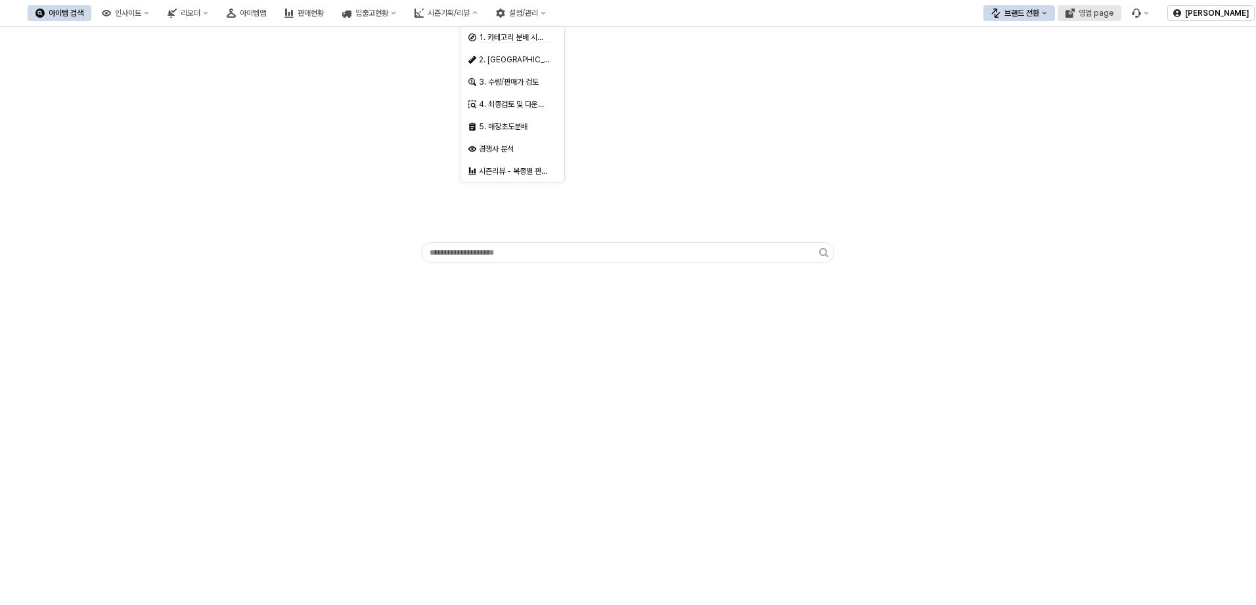
click at [1076, 9] on button "영업 page" at bounding box center [1089, 13] width 64 height 16
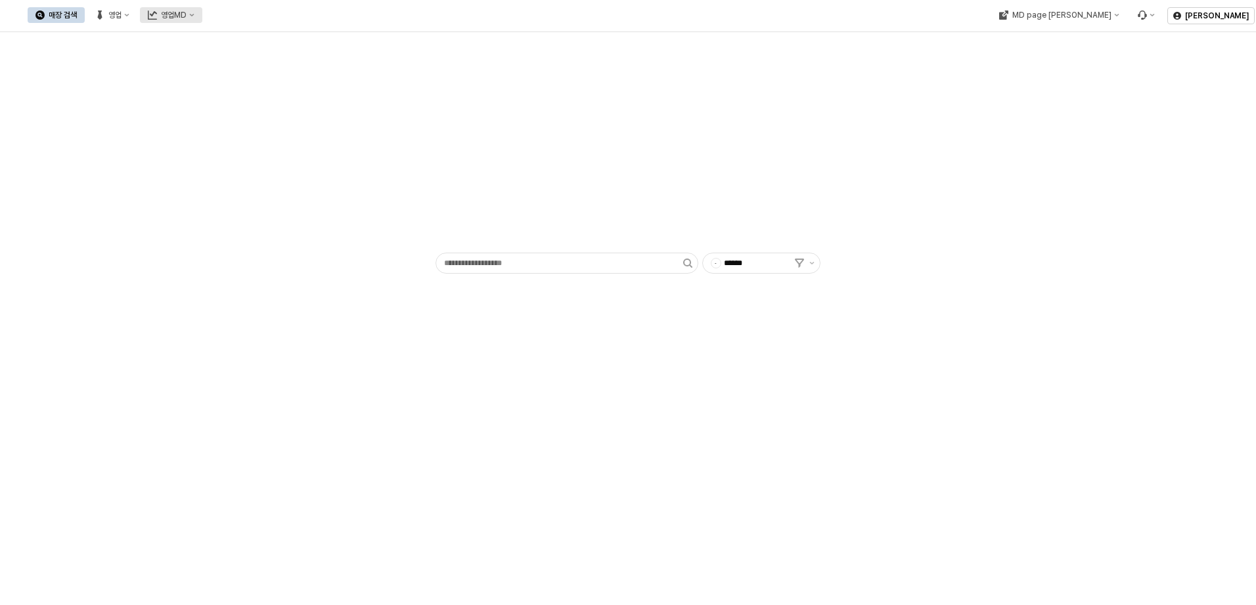
click at [202, 20] on button "영업MD" at bounding box center [171, 15] width 62 height 16
click at [301, 125] on div "이월 매출현황" at bounding box center [312, 128] width 70 height 11
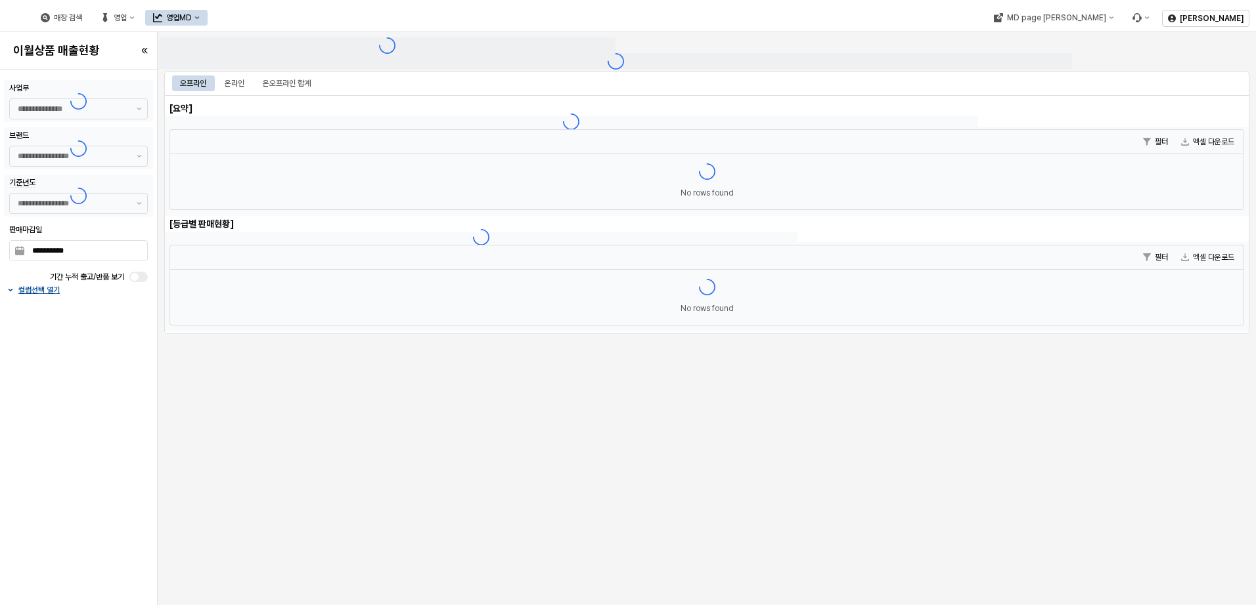
type input "******"
type input "***"
type input "**********"
